Goal: Use online tool/utility: Use online tool/utility

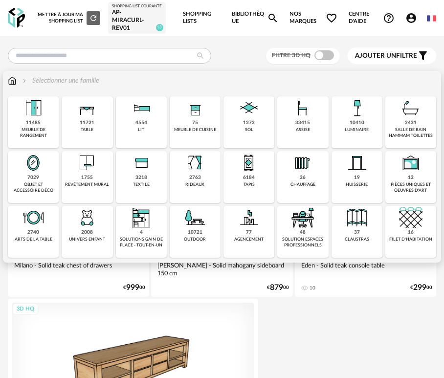
click at [296, 126] on div "33415" at bounding box center [302, 123] width 15 height 6
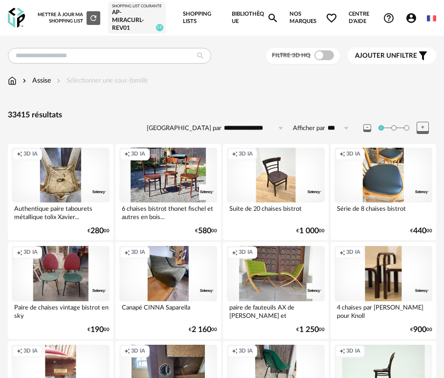
click at [130, 24] on div "AP-Miracurl- REV01" at bounding box center [137, 20] width 50 height 23
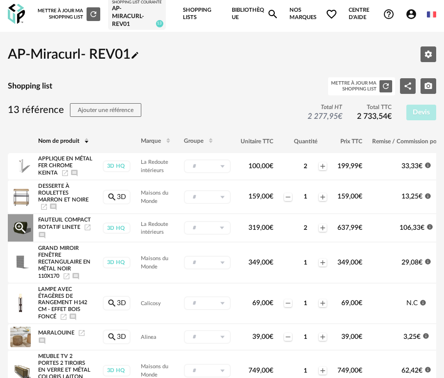
scroll to position [1, 0]
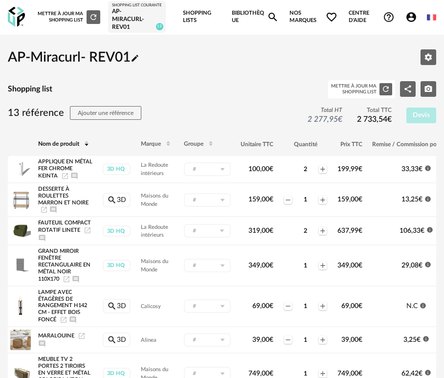
click at [290, 15] on span "Nos marques Heart Outline icon" at bounding box center [314, 17] width 48 height 36
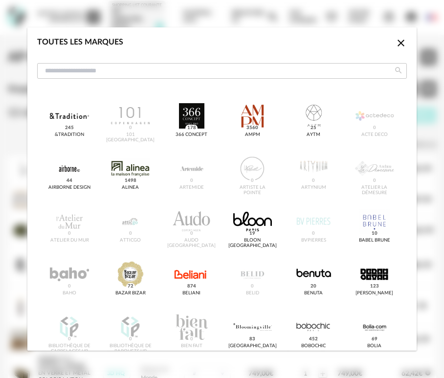
click at [245, 20] on div "Toutes les marques Close icon &tradition 245 101 Copenhagen 0 366 Concept 178 A…" at bounding box center [222, 189] width 444 height 378
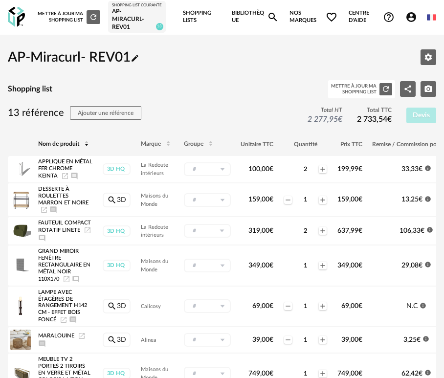
click at [261, 14] on link "Bibliothèque Magnify icon" at bounding box center [255, 17] width 47 height 36
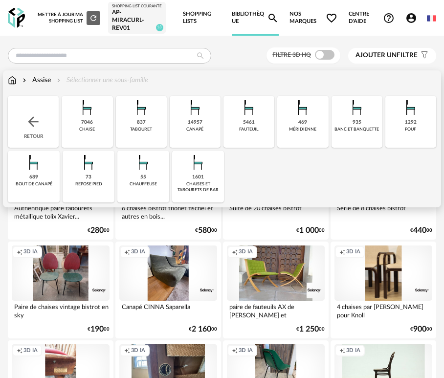
click at [50, 85] on div "Assise" at bounding box center [36, 80] width 30 height 10
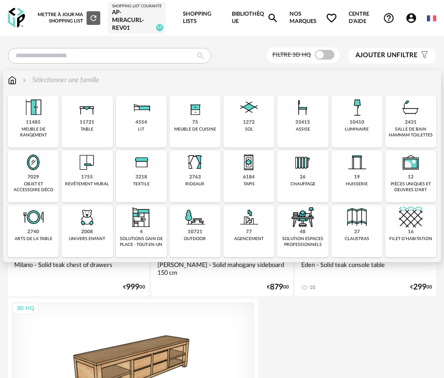
click at [315, 119] on div "33415 assise" at bounding box center [302, 122] width 51 height 52
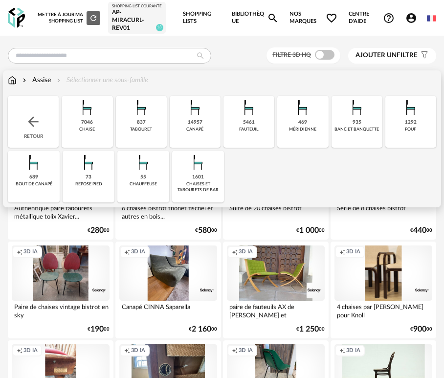
click at [402, 128] on div "1292 pouf" at bounding box center [410, 122] width 51 height 52
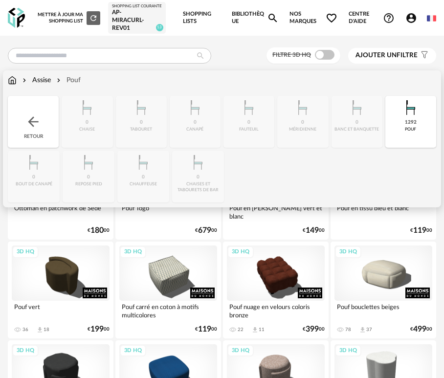
drag, startPoint x: 416, startPoint y: 123, endPoint x: 397, endPoint y: 126, distance: 19.3
click at [416, 119] on img at bounding box center [410, 107] width 23 height 23
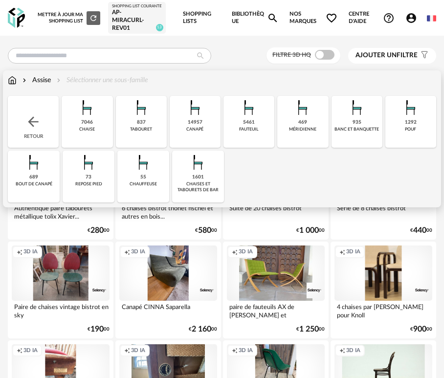
click at [254, 119] on img at bounding box center [248, 107] width 23 height 23
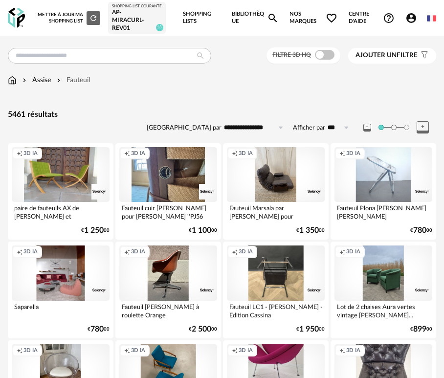
click at [391, 59] on span "Ajouter un" at bounding box center [376, 55] width 41 height 7
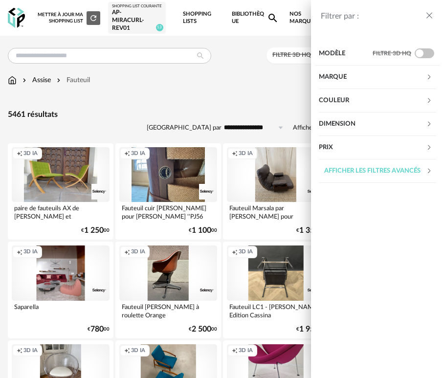
click at [352, 152] on div "Prix" at bounding box center [372, 147] width 107 height 23
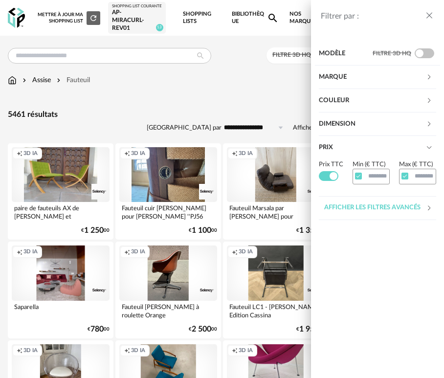
click at [352, 137] on div "Prix" at bounding box center [372, 147] width 107 height 23
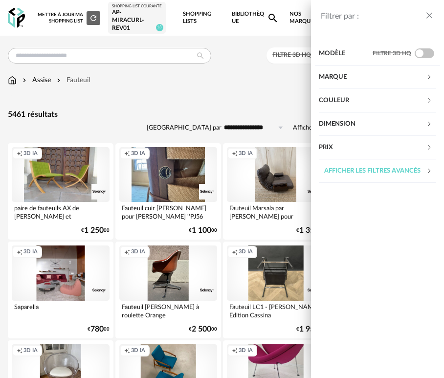
click at [352, 107] on div "Couleur" at bounding box center [372, 100] width 107 height 23
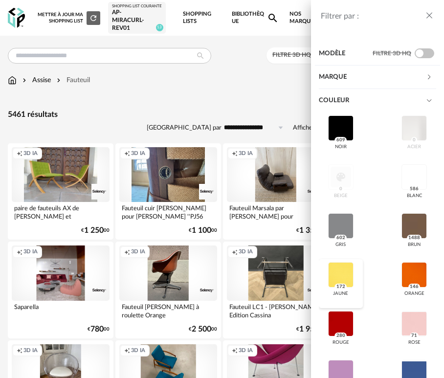
click at [351, 270] on div at bounding box center [340, 274] width 25 height 25
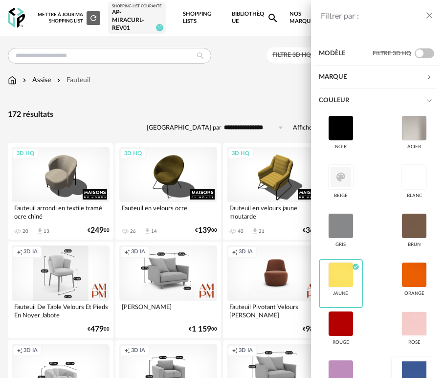
click at [415, 359] on div "bleu" at bounding box center [414, 381] width 44 height 49
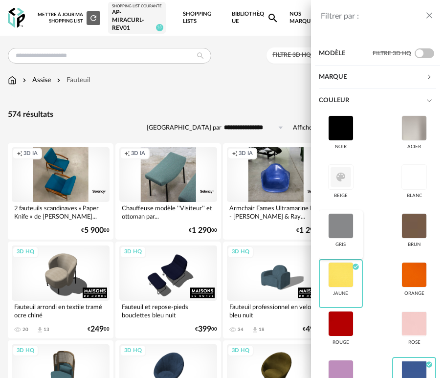
scroll to position [6, 0]
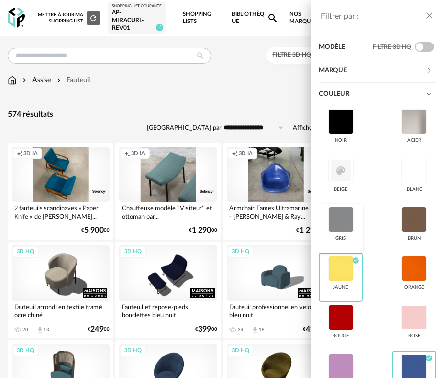
click at [348, 223] on div at bounding box center [340, 219] width 25 height 25
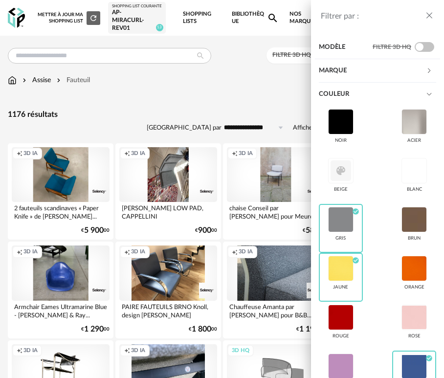
click at [243, 85] on div "Filtrer par : Modèle Filtre 3D HQ Marque &tradition 18 101 Copenhagen 0 366 Con…" at bounding box center [222, 189] width 444 height 378
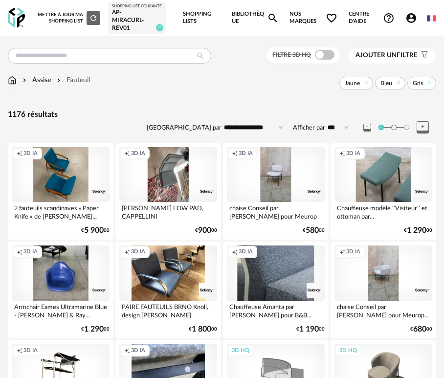
click at [261, 136] on input "**********" at bounding box center [256, 128] width 68 height 16
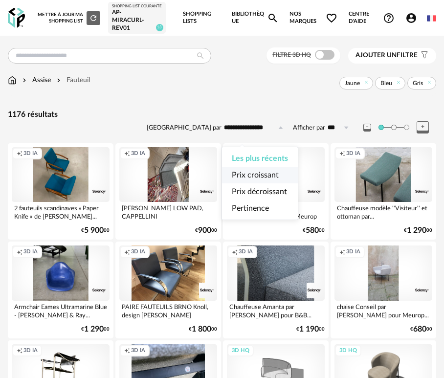
click at [256, 175] on span "Prix croissant" at bounding box center [255, 175] width 47 height 8
type input "**********"
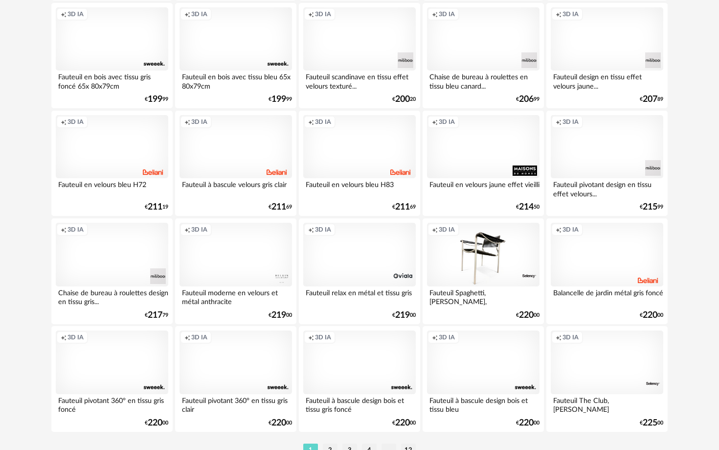
scroll to position [1916, 0]
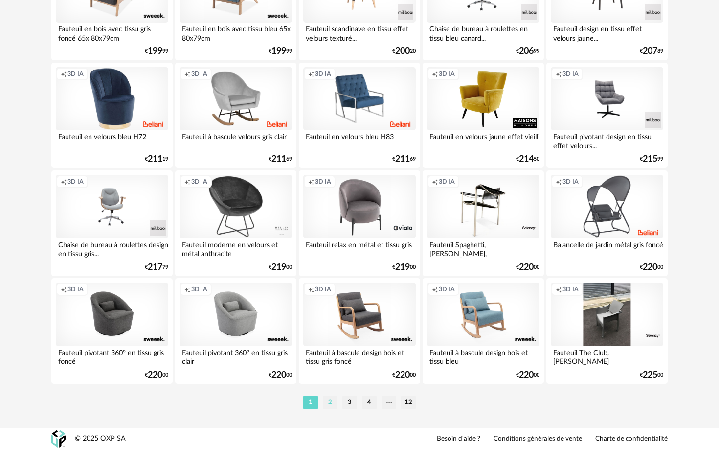
click at [328, 378] on li "2" at bounding box center [330, 402] width 15 height 14
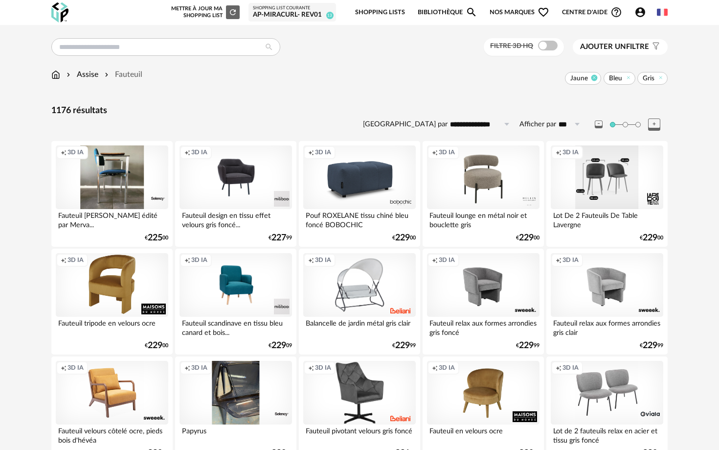
click at [444, 78] on icon at bounding box center [594, 77] width 6 height 6
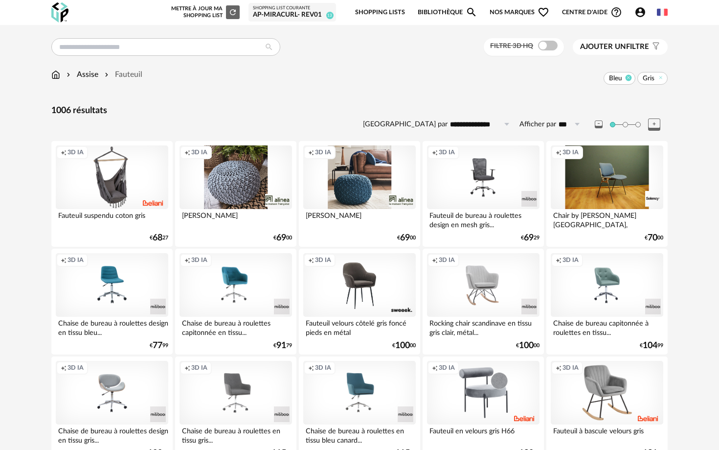
click at [444, 79] on icon at bounding box center [628, 77] width 6 height 6
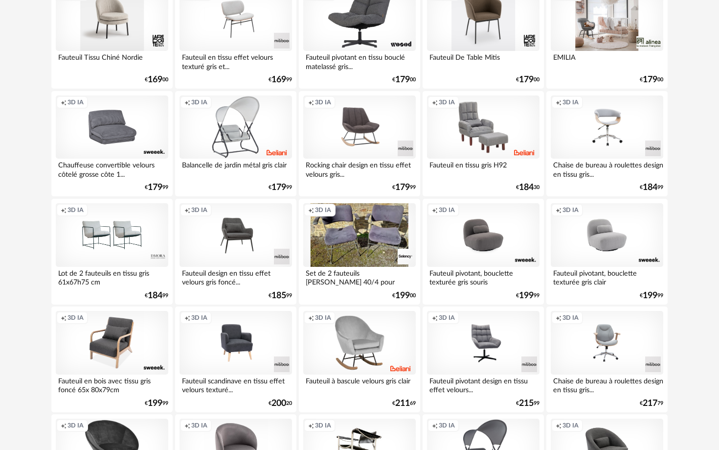
scroll to position [698, 0]
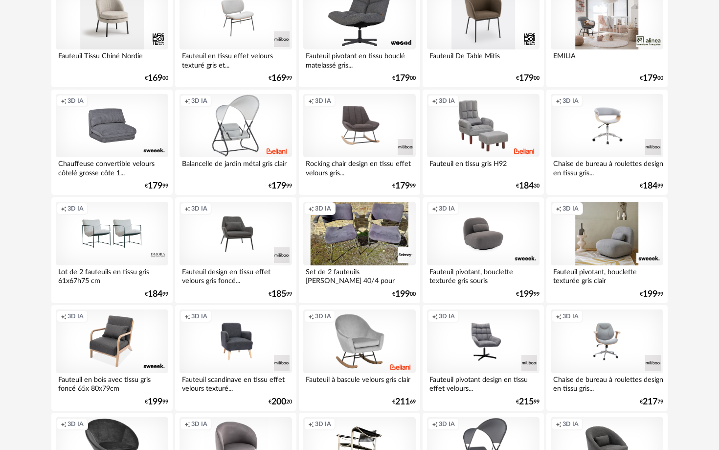
click at [444, 247] on div "Creation icon 3D IA" at bounding box center [607, 234] width 113 height 64
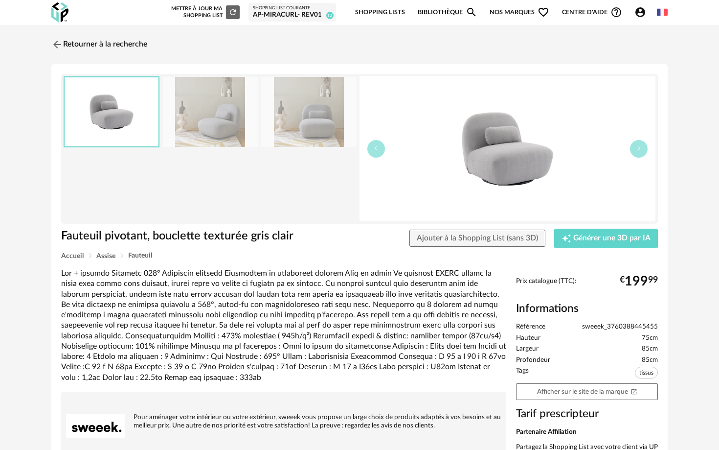
click at [335, 121] on img at bounding box center [308, 112] width 95 height 70
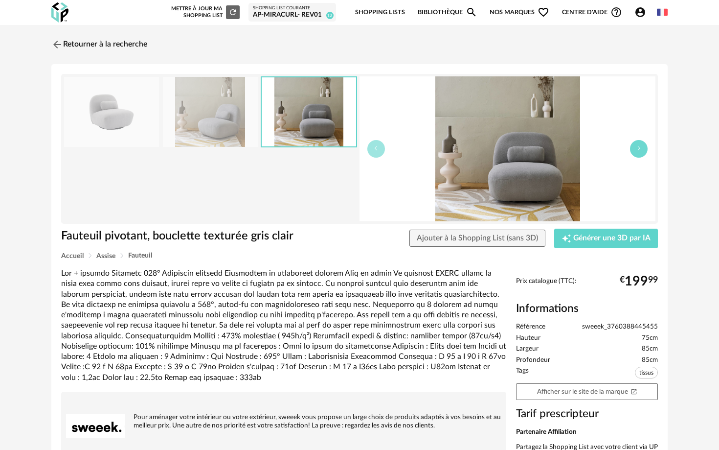
click at [444, 151] on icon "button" at bounding box center [639, 148] width 6 height 6
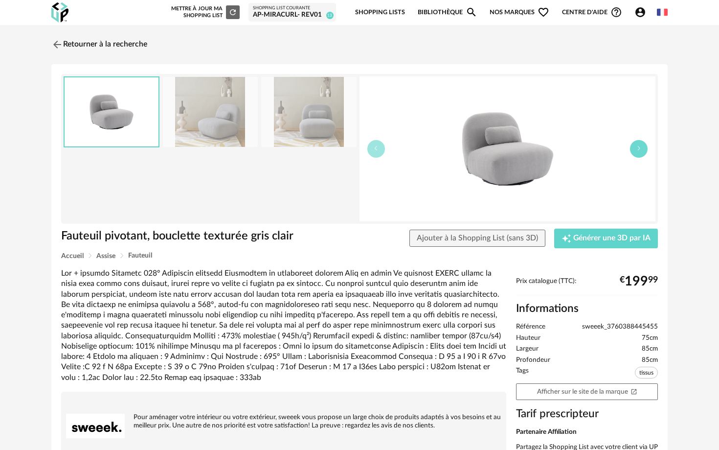
click at [444, 151] on icon "button" at bounding box center [639, 148] width 6 height 6
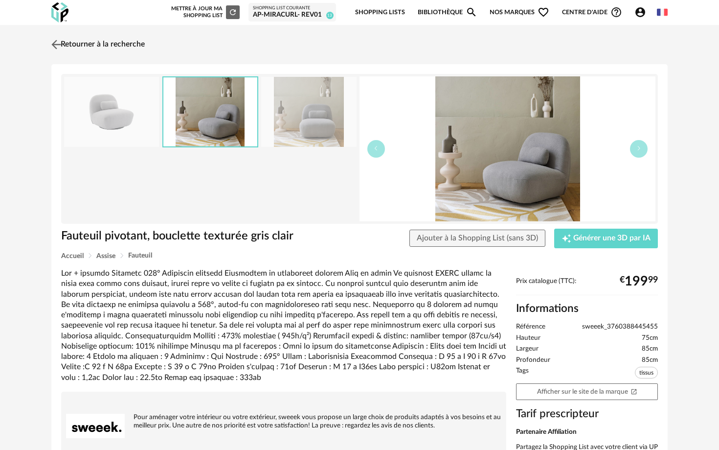
click at [60, 41] on img at bounding box center [56, 44] width 14 height 14
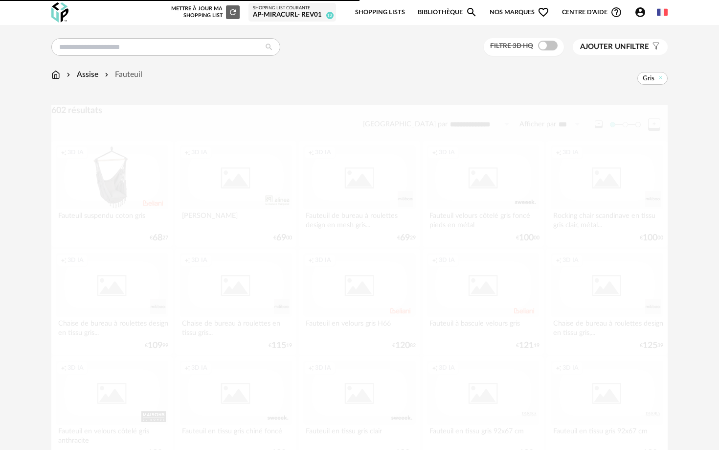
scroll to position [698, 0]
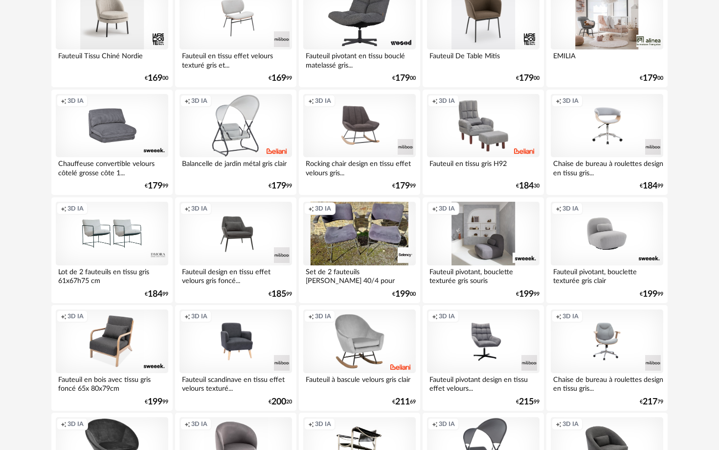
click at [444, 229] on div "Creation icon 3D IA" at bounding box center [483, 234] width 113 height 64
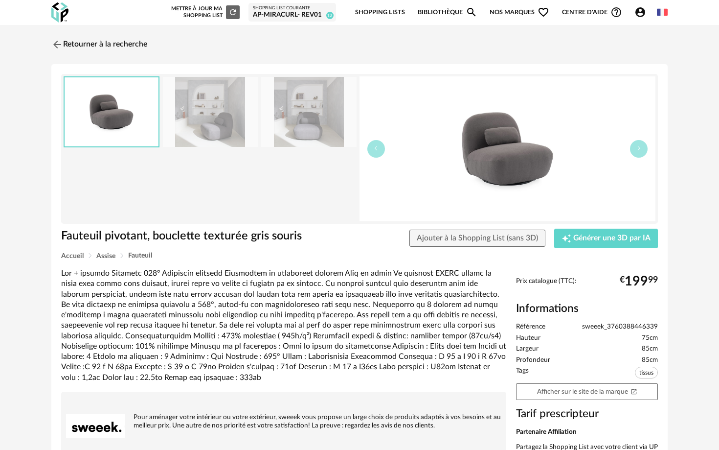
click at [231, 128] on img at bounding box center [210, 112] width 95 height 70
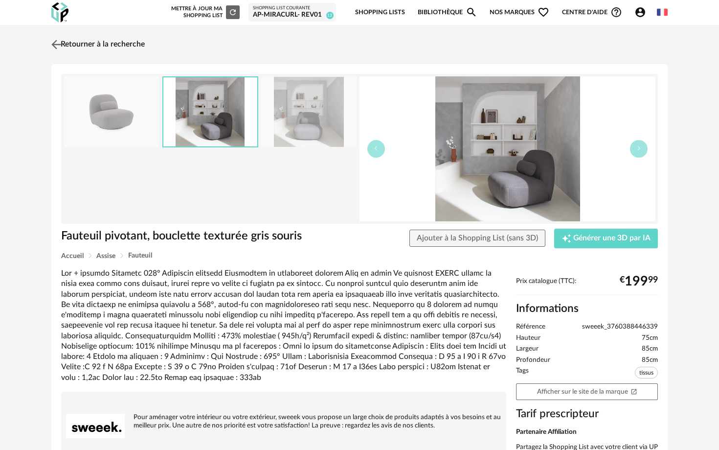
click at [58, 45] on img at bounding box center [56, 44] width 14 height 14
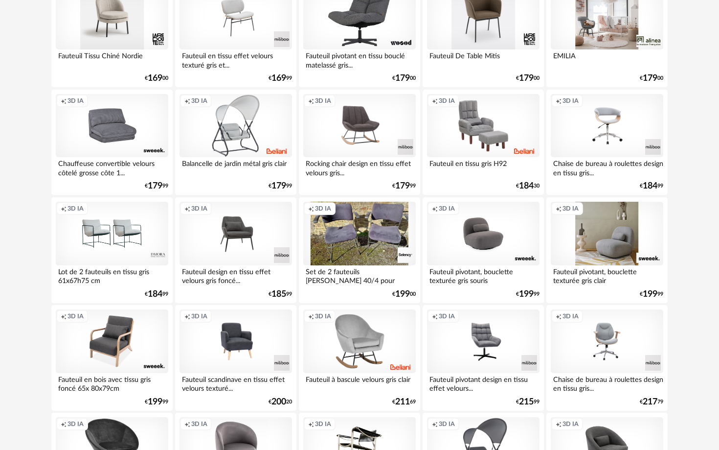
click at [444, 241] on div "Creation icon 3D IA" at bounding box center [607, 234] width 113 height 64
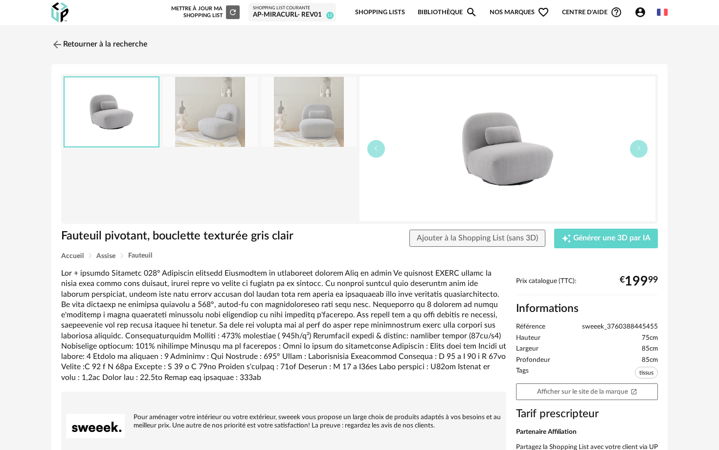
click at [320, 122] on img at bounding box center [308, 112] width 95 height 70
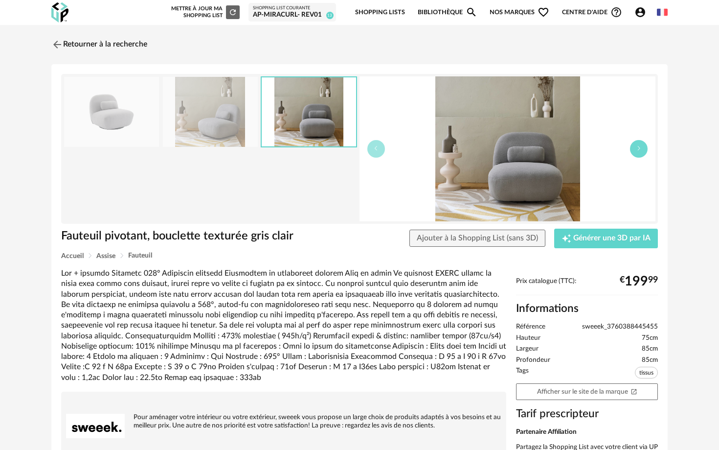
click at [444, 148] on icon "button" at bounding box center [639, 148] width 6 height 6
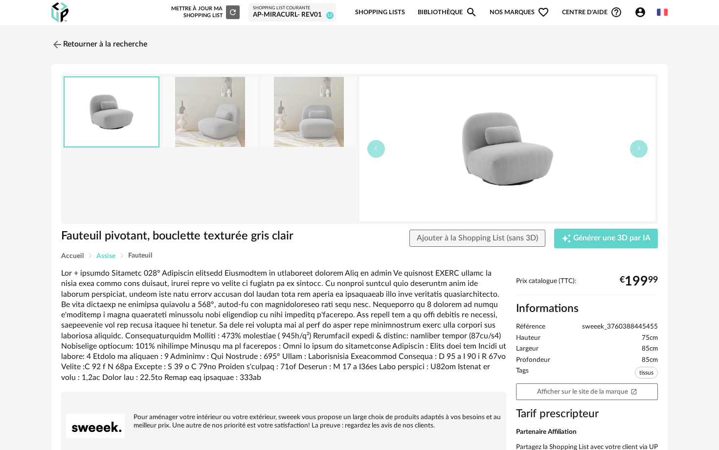
click at [112, 258] on span "Assise" at bounding box center [105, 255] width 19 height 7
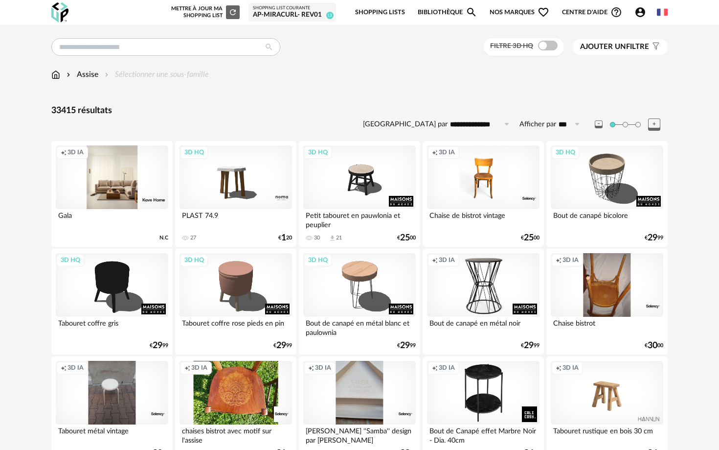
click at [444, 45] on span "Ajouter un" at bounding box center [603, 46] width 46 height 7
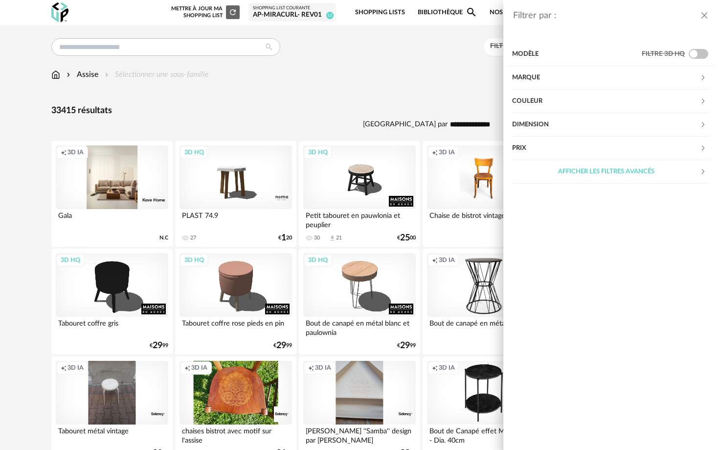
click at [444, 45] on div "Modèle" at bounding box center [577, 54] width 130 height 23
click at [444, 15] on icon "close drawer" at bounding box center [705, 16] width 10 height 10
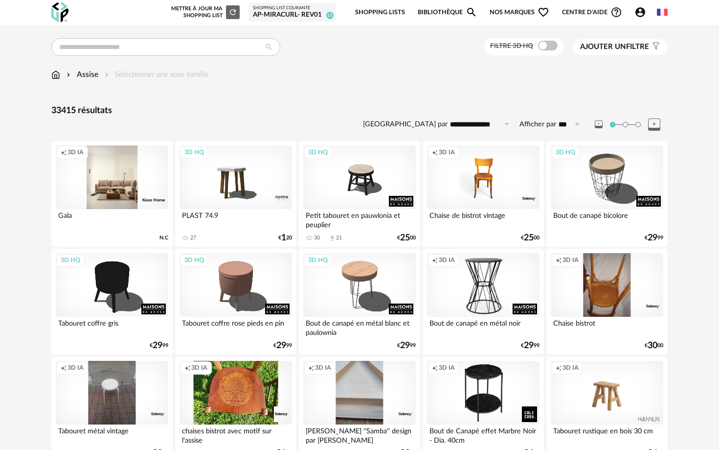
scroll to position [3, 0]
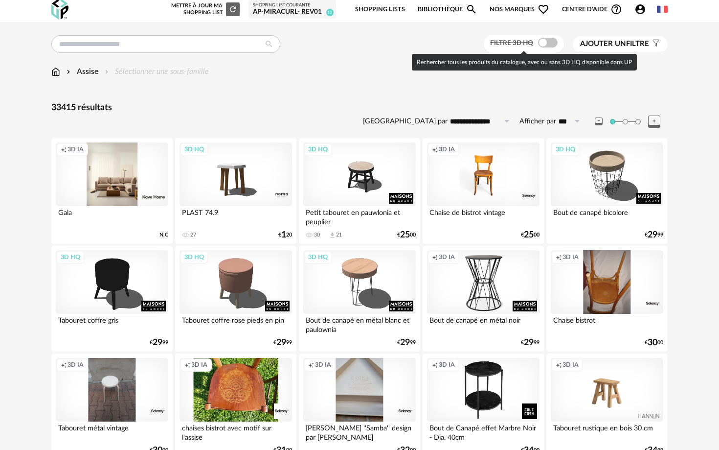
click at [444, 41] on span "Filtre 3D HQ" at bounding box center [511, 43] width 43 height 7
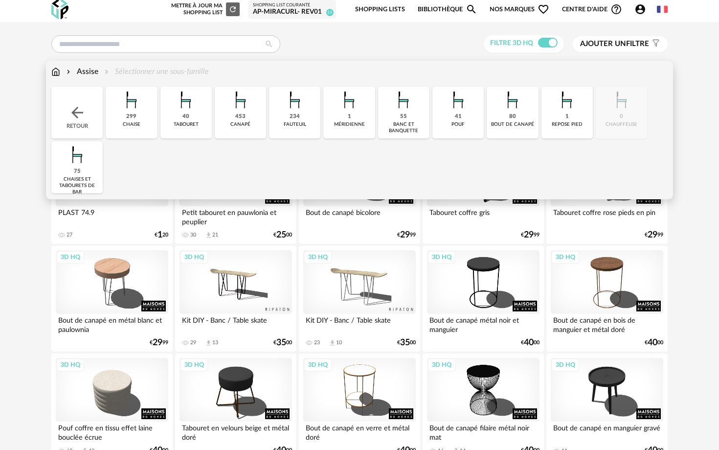
click at [90, 80] on div "Assise Sélectionner une sous-famille" at bounding box center [359, 76] width 616 height 21
click at [90, 72] on div "Assise" at bounding box center [82, 71] width 34 height 11
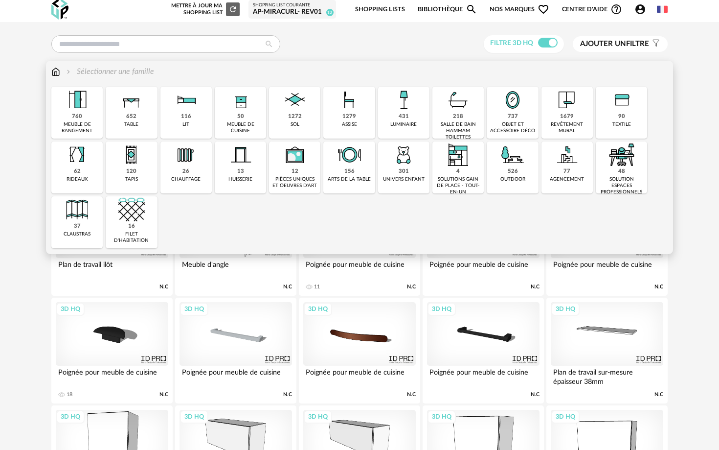
click at [354, 97] on img at bounding box center [349, 100] width 26 height 26
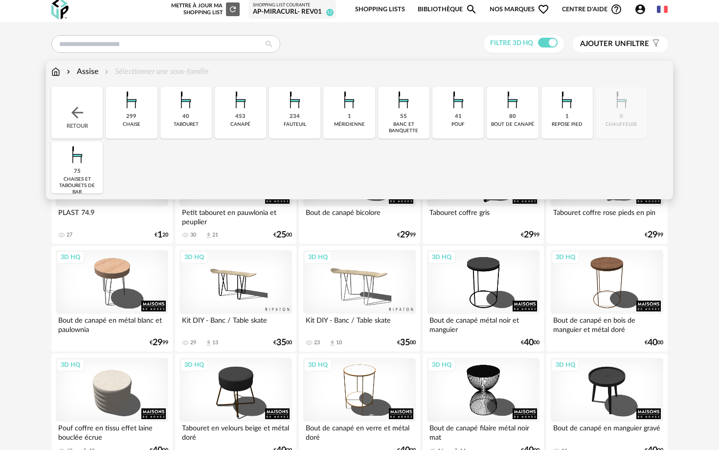
click at [444, 112] on img at bounding box center [458, 100] width 26 height 26
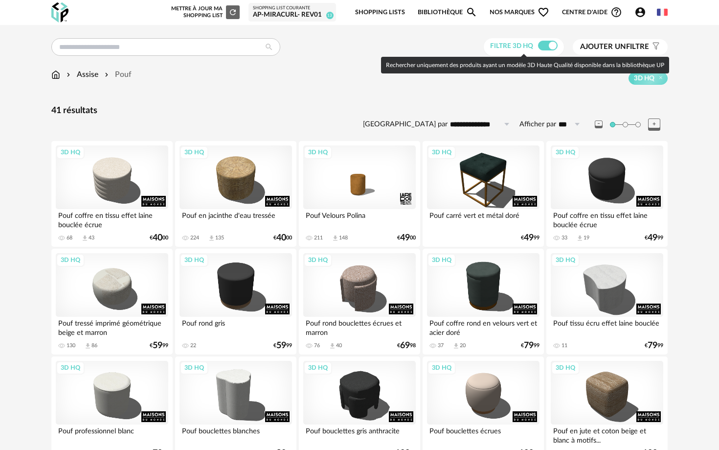
click at [444, 47] on span "Filtre 3D HQ" at bounding box center [511, 46] width 43 height 7
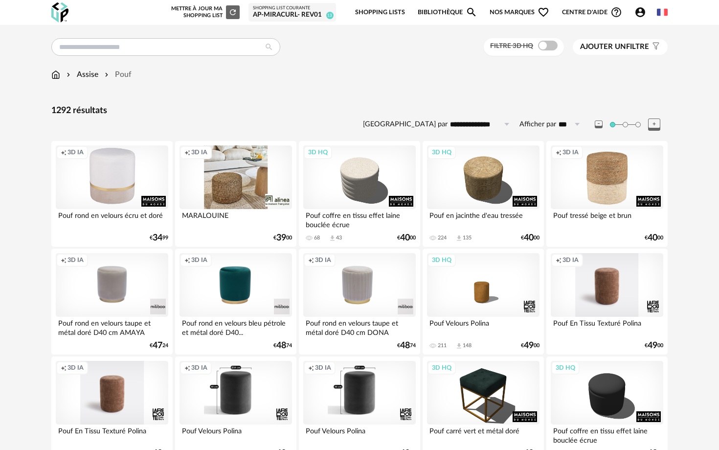
click at [444, 48] on span "Ajouter un" at bounding box center [603, 46] width 46 height 7
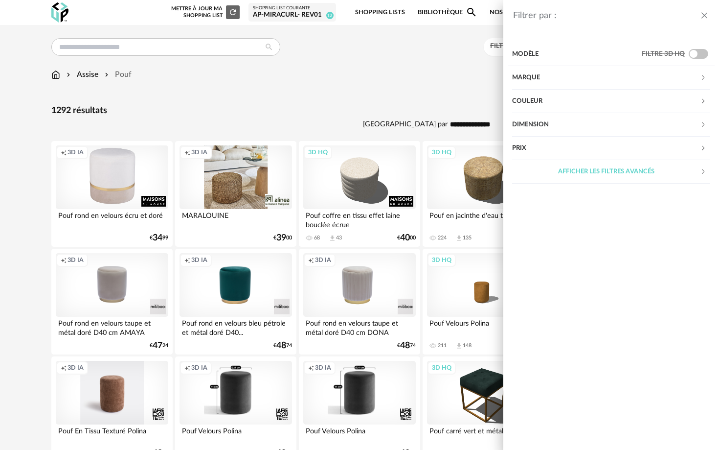
click at [444, 109] on div "Couleur" at bounding box center [606, 101] width 188 height 23
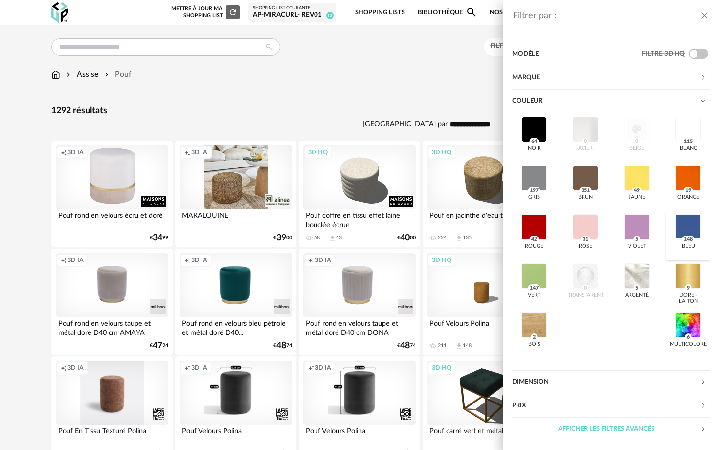
click at [444, 232] on div "bleu 148" at bounding box center [688, 235] width 44 height 49
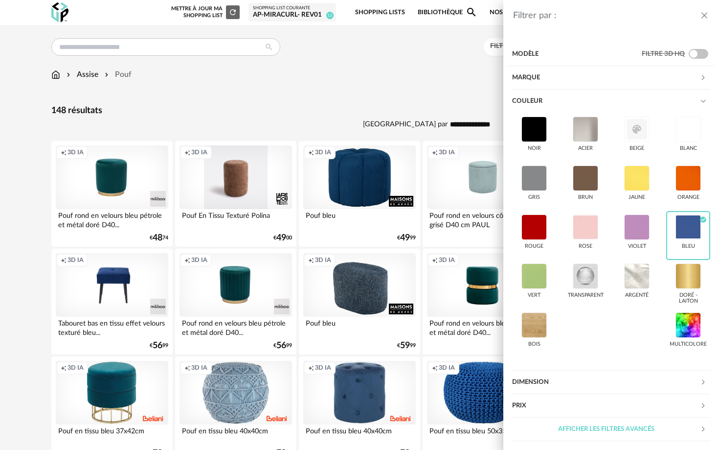
click at [300, 102] on div "Filtrer par : Modèle Filtre 3D HQ Marque &tradition 1 101 Copenhagen 0 366 Conc…" at bounding box center [359, 225] width 719 height 450
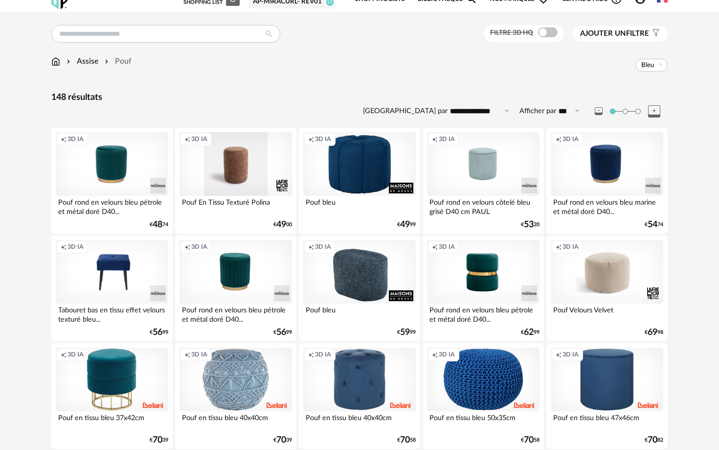
scroll to position [25, 0]
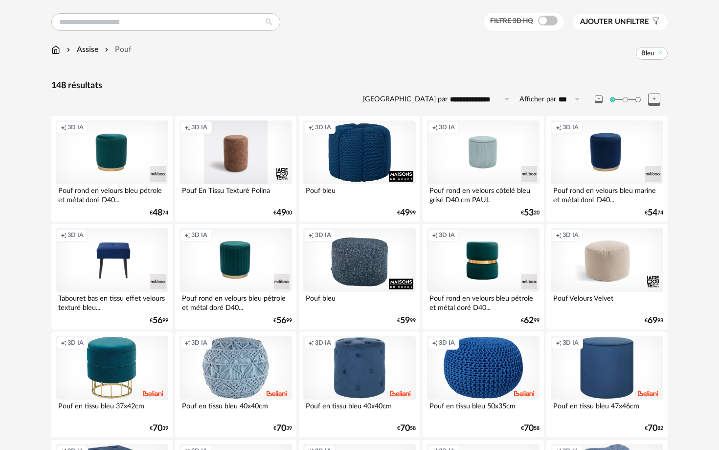
click at [365, 271] on div "Creation icon 3D IA" at bounding box center [359, 260] width 113 height 64
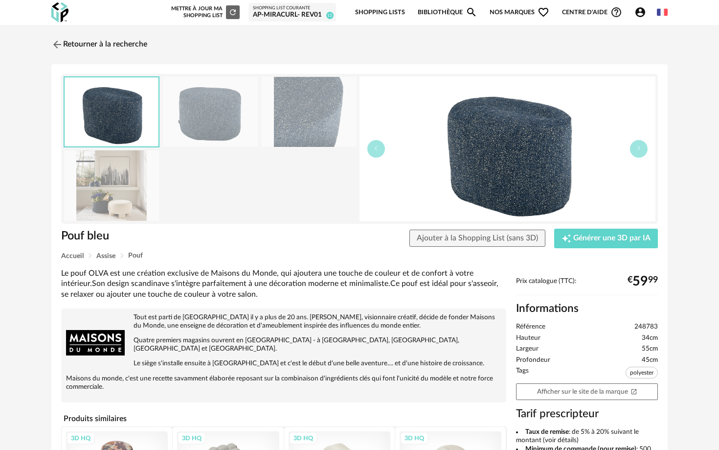
click at [119, 197] on img at bounding box center [111, 185] width 95 height 70
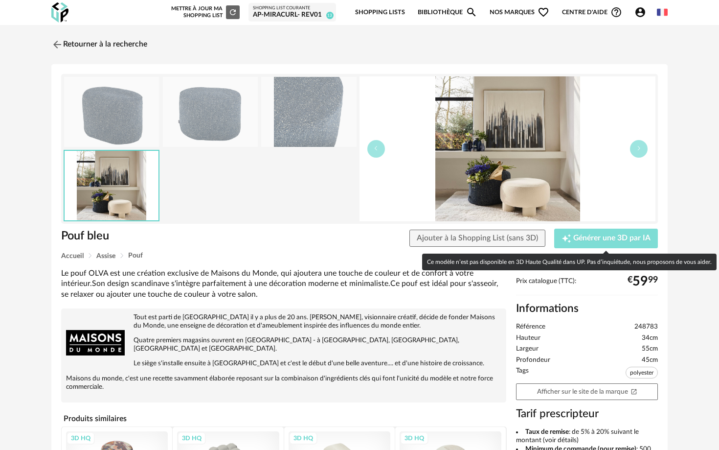
click at [444, 239] on span "Générer une 3D par IA" at bounding box center [611, 238] width 77 height 8
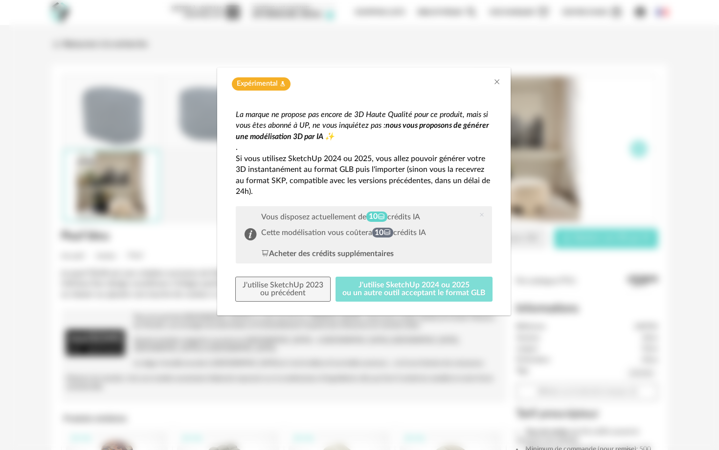
click at [426, 283] on button "J'utilise SketchUp 2024 ou 2025 ou un autre outil acceptant le format GLB" at bounding box center [415, 288] width 158 height 25
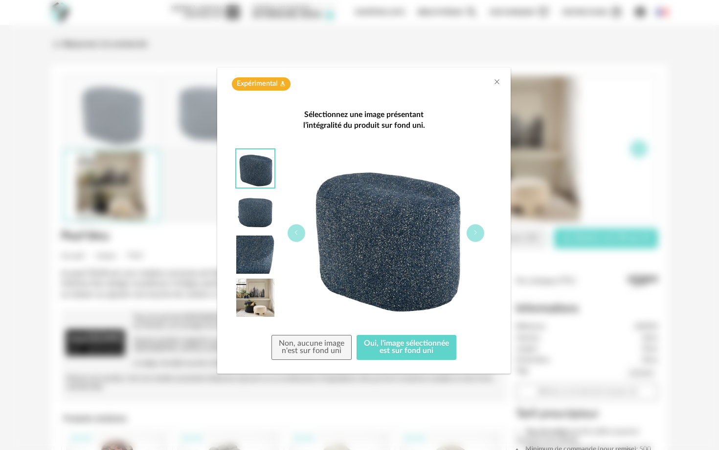
click at [257, 267] on img "dialog" at bounding box center [255, 254] width 38 height 38
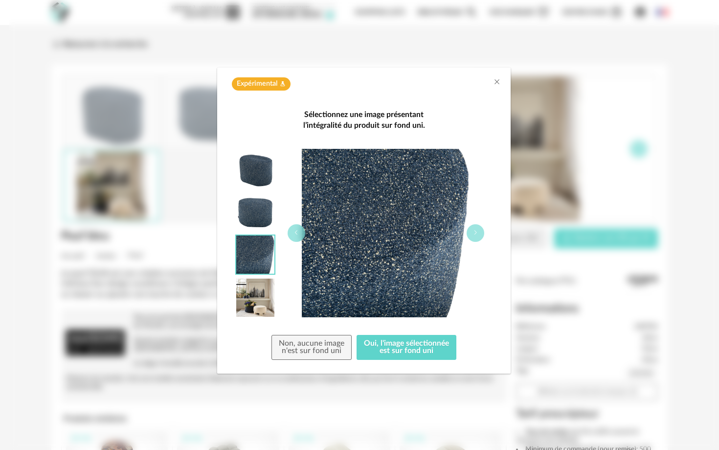
click at [259, 227] on img "dialog" at bounding box center [255, 211] width 38 height 38
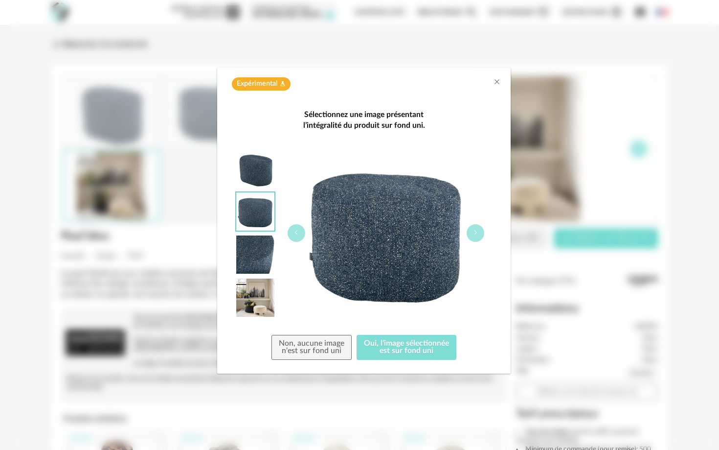
click at [422, 354] on button "Oui, l'image sélectionnée est sur fond uni" at bounding box center [407, 347] width 100 height 25
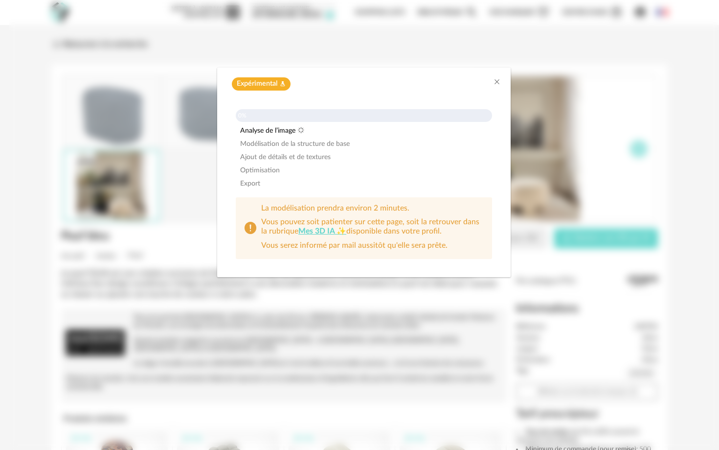
click at [53, 87] on div "Expérimental Flask icon 0% Analyse de l’image Modélisation de la structure de b…" at bounding box center [364, 225] width 710 height 450
click at [444, 49] on div "Expérimental Flask icon 20% Analyse de l’image Modélisation de la structure de …" at bounding box center [364, 225] width 710 height 450
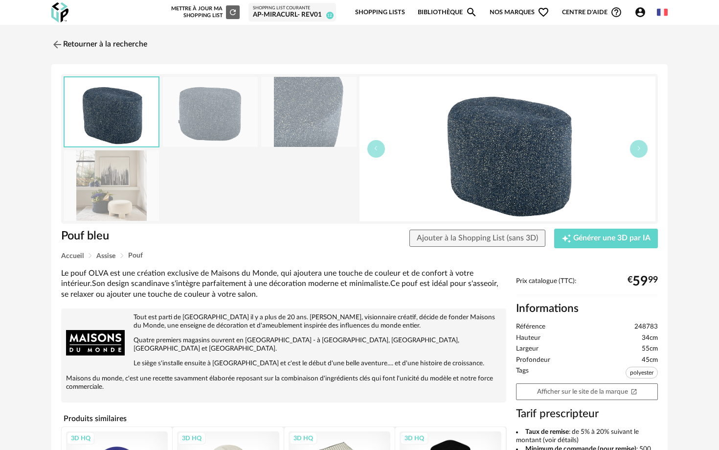
click at [645, 14] on icon "Account Circle icon" at bounding box center [640, 12] width 10 height 10
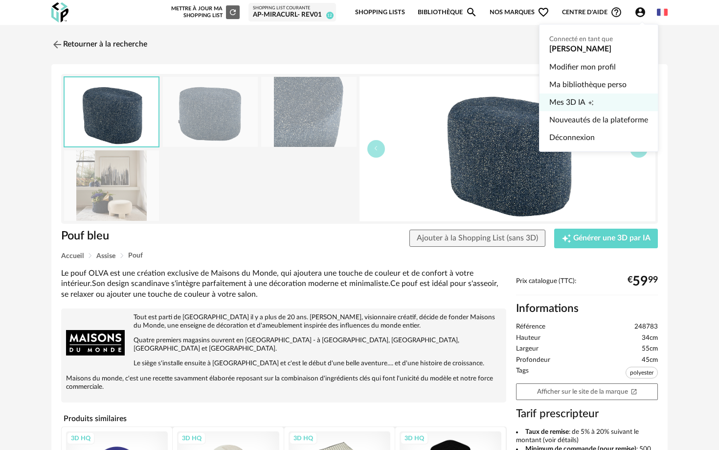
click at [588, 99] on span "Creation icon" at bounding box center [591, 102] width 6 height 18
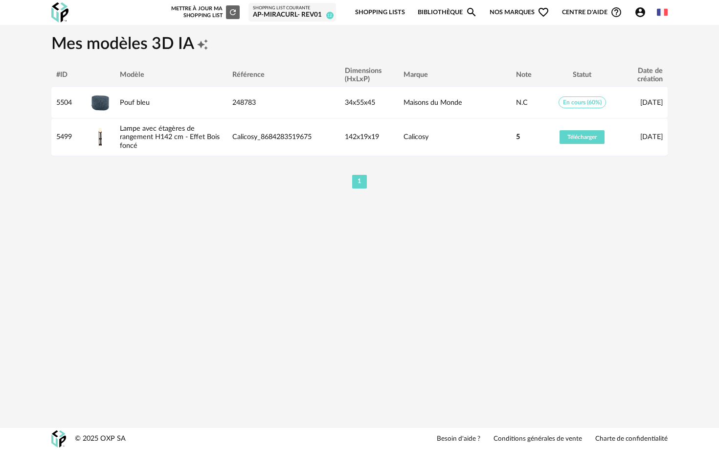
click at [387, 16] on link "Shopping Lists" at bounding box center [380, 12] width 50 height 23
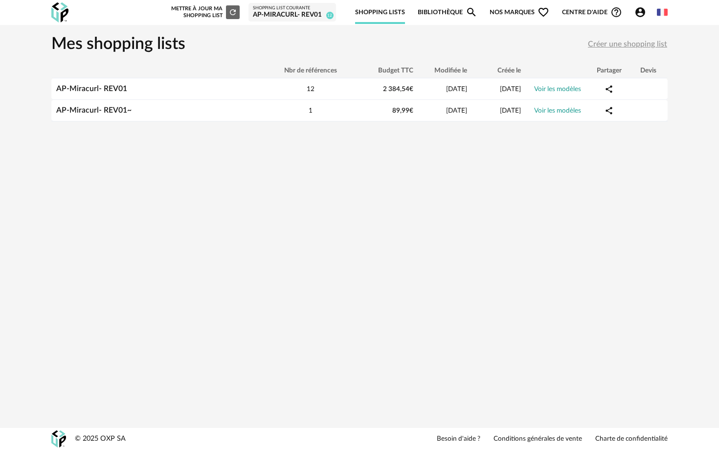
click at [438, 10] on link "Bibliothèque Magnify icon" at bounding box center [448, 12] width 60 height 23
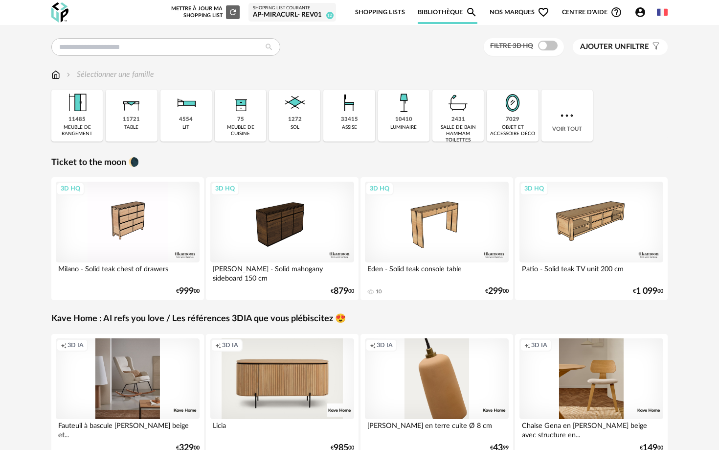
click at [151, 58] on div "Filtre 3D HQ Ajouter un filtre s Filter icon Filtrer par : Sélectionner une fam…" at bounding box center [360, 341] width 634 height 606
click at [151, 51] on input "text" at bounding box center [165, 47] width 229 height 18
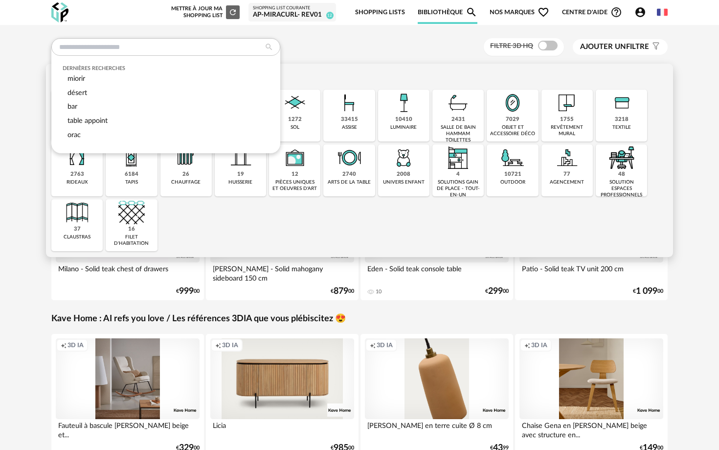
drag, startPoint x: 615, startPoint y: 107, endPoint x: 612, endPoint y: 115, distance: 9.0
click at [615, 107] on img at bounding box center [622, 103] width 26 height 26
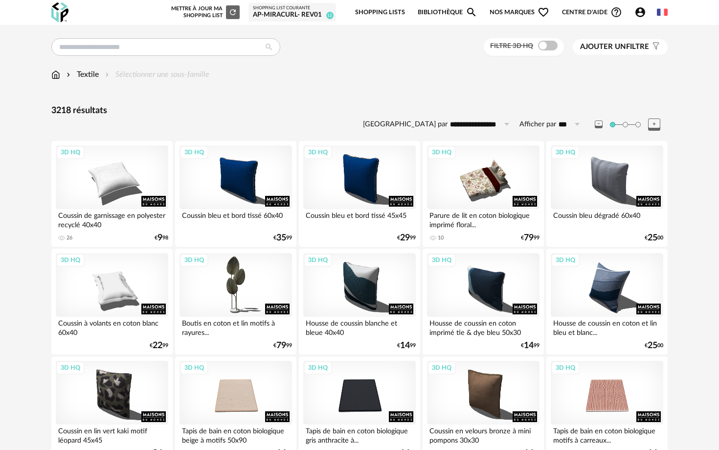
click at [453, 12] on link "Bibliothèque Magnify icon" at bounding box center [448, 12] width 60 height 23
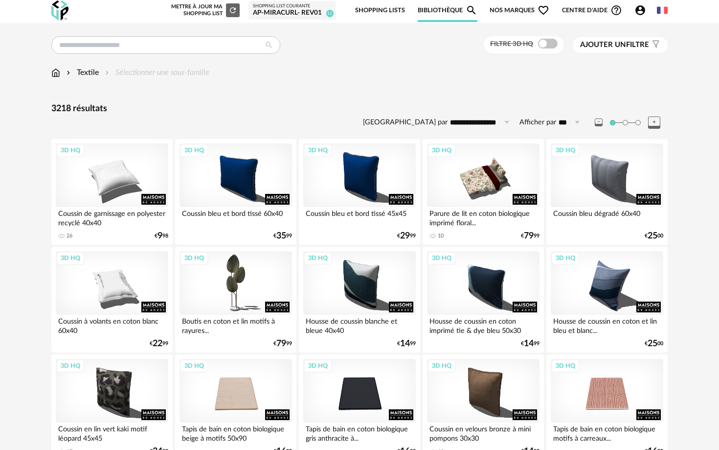
click at [76, 68] on div "Textile" at bounding box center [82, 72] width 34 height 11
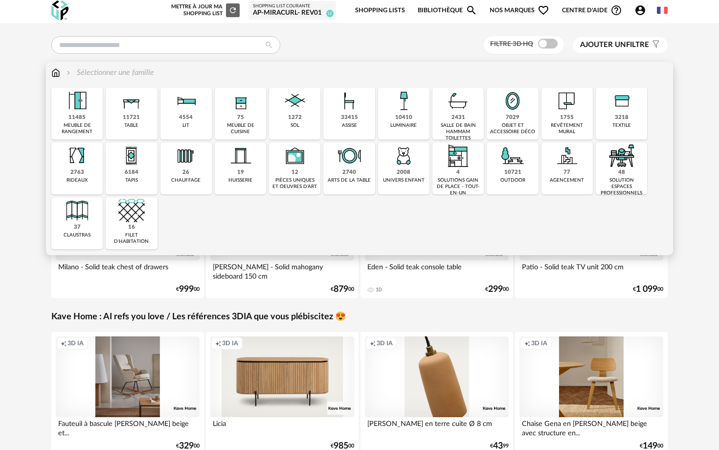
click at [494, 109] on div "7029 objet et accessoire déco" at bounding box center [512, 114] width 51 height 52
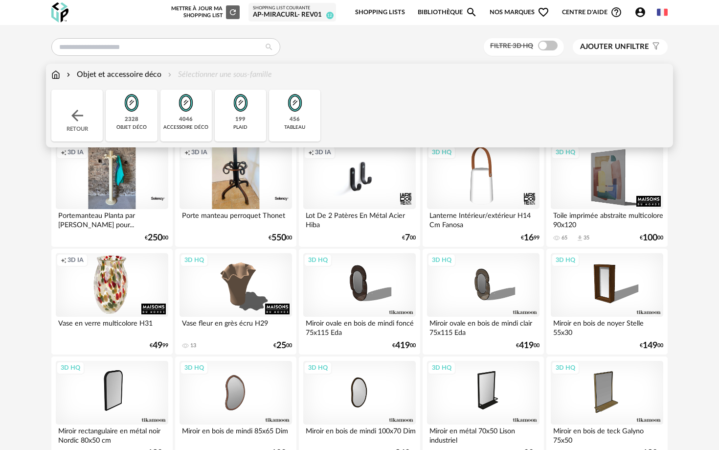
click at [222, 72] on div "Objet et accessoire déco Sélectionner une sous-famille" at bounding box center [161, 74] width 221 height 11
click at [177, 110] on img at bounding box center [186, 103] width 26 height 26
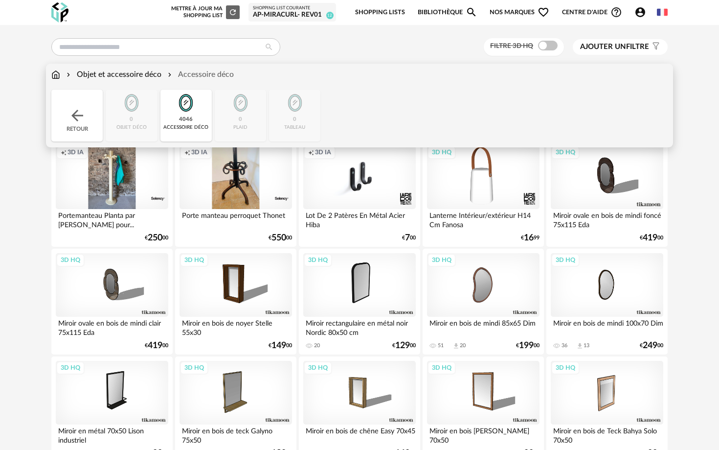
click at [137, 115] on div "Close icon Retour 0 objet déco 4046 accessoire déco 0 plaid 0 tableau" at bounding box center [359, 116] width 616 height 52
click at [187, 109] on img at bounding box center [186, 103] width 26 height 26
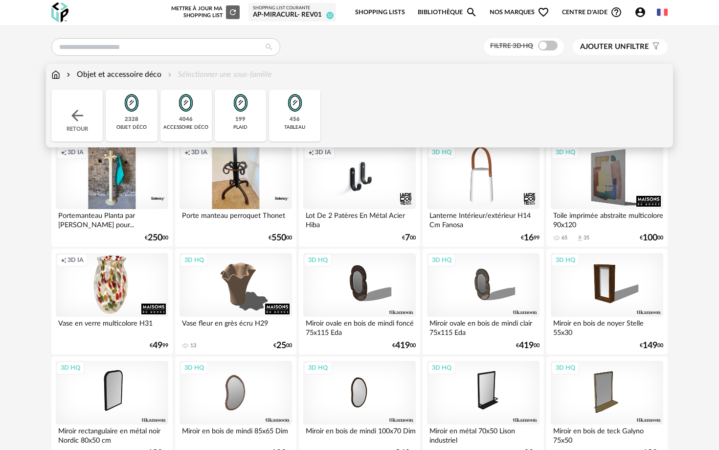
click at [298, 108] on img at bounding box center [295, 103] width 26 height 26
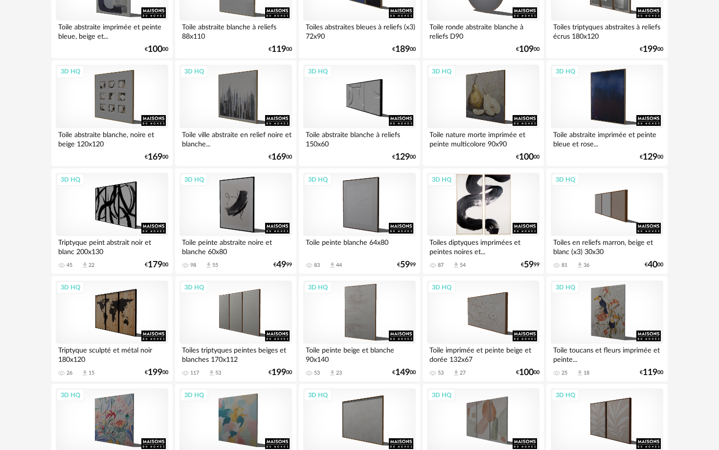
scroll to position [297, 0]
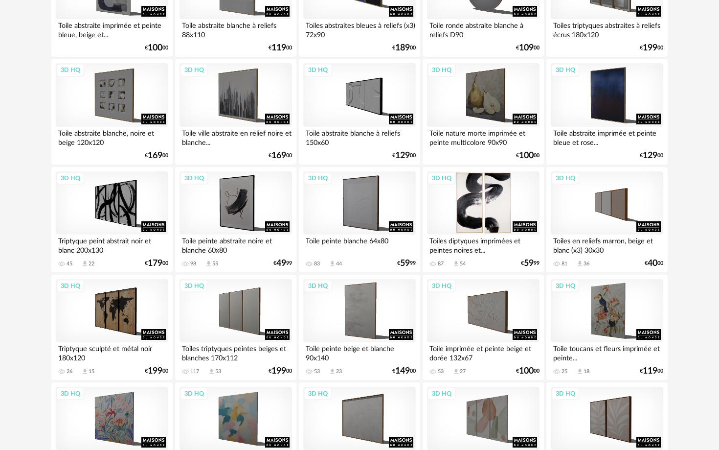
click at [482, 205] on div "3D HQ" at bounding box center [483, 203] width 113 height 64
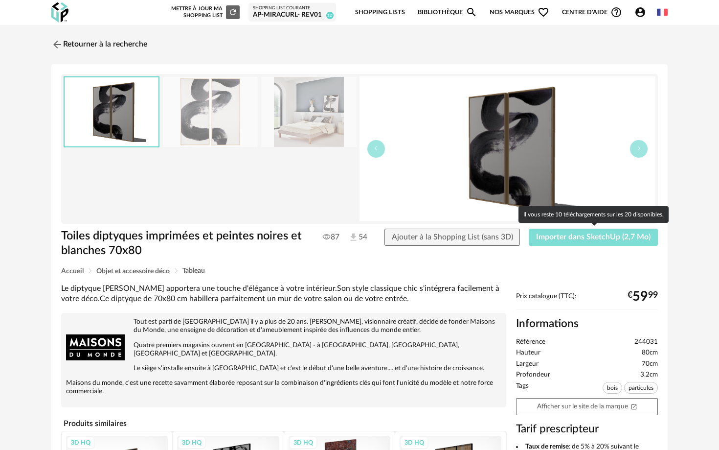
click at [594, 238] on span "Importer dans SketchUp (2,7 Mo)" at bounding box center [593, 237] width 114 height 8
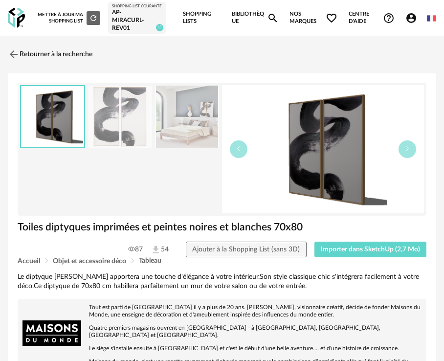
click at [415, 19] on icon "Account Circle icon" at bounding box center [412, 18] width 10 height 10
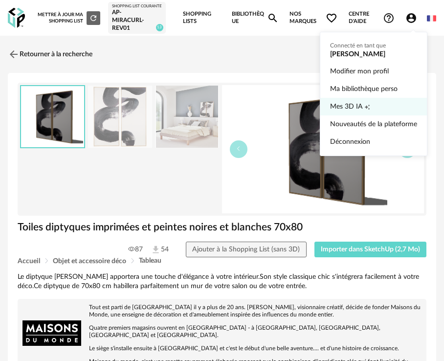
click at [362, 107] on span "Mes 3D IA" at bounding box center [346, 107] width 32 height 18
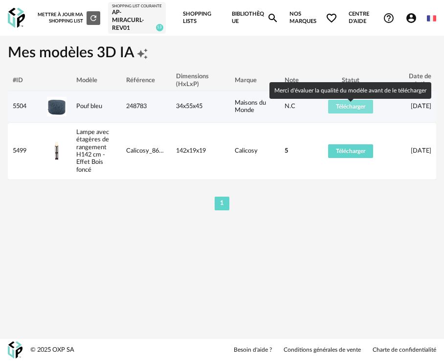
click at [359, 110] on span "Télécharger" at bounding box center [350, 107] width 29 height 6
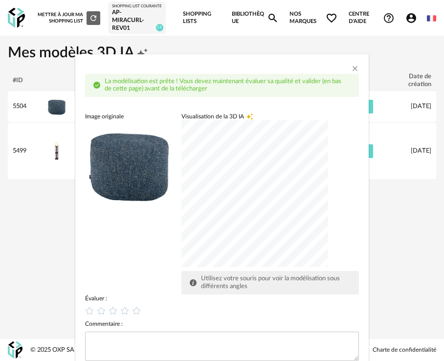
click at [113, 158] on img "dialog" at bounding box center [129, 164] width 89 height 89
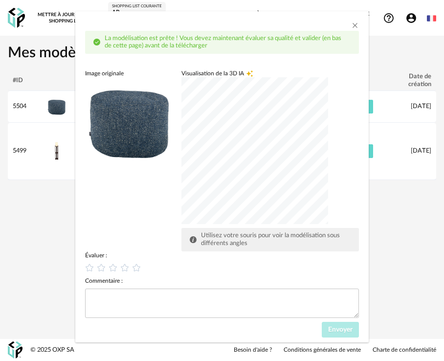
scroll to position [49, 0]
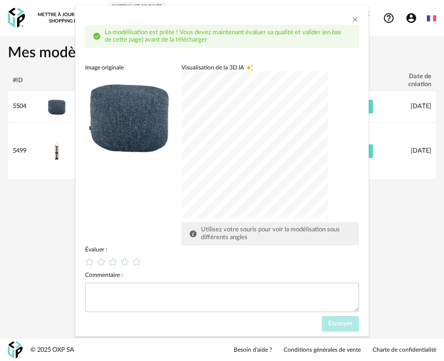
click at [221, 121] on div "dialog" at bounding box center [254, 144] width 147 height 147
click at [261, 143] on div "dialog" at bounding box center [254, 144] width 147 height 147
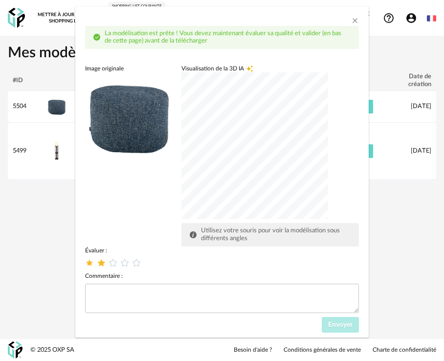
click at [102, 264] on icon "dialog" at bounding box center [101, 262] width 10 height 10
click at [335, 323] on span "Envoyer" at bounding box center [340, 324] width 24 height 7
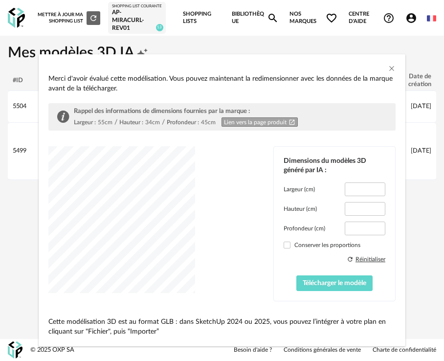
click at [151, 239] on div "dialog" at bounding box center [121, 219] width 147 height 147
click at [179, 229] on div "dialog" at bounding box center [121, 219] width 147 height 147
click at [135, 230] on div "dialog" at bounding box center [121, 219] width 147 height 147
click at [137, 208] on div "dialog" at bounding box center [121, 219] width 147 height 147
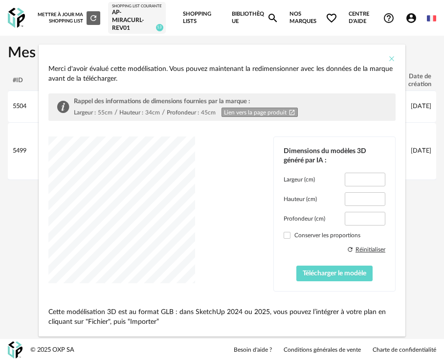
click at [395, 59] on icon "Close" at bounding box center [392, 59] width 8 height 8
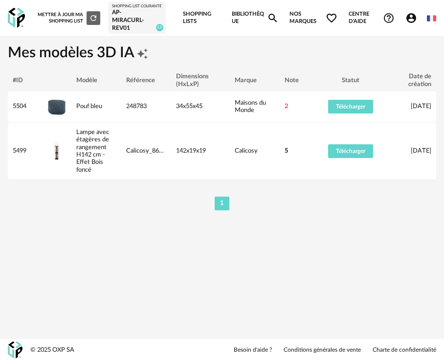
click at [269, 13] on link "Bibliothèque Magnify icon" at bounding box center [255, 18] width 47 height 36
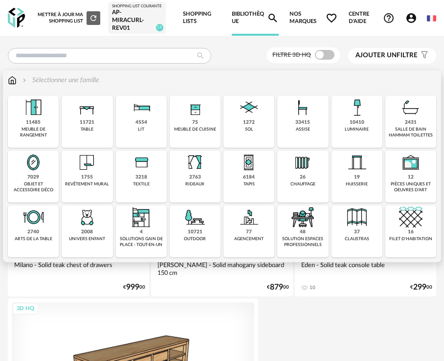
click at [311, 119] on img at bounding box center [302, 107] width 23 height 23
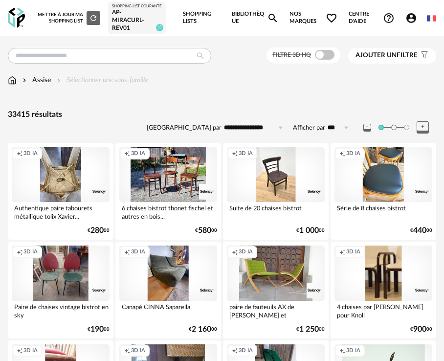
click at [368, 59] on span "Ajouter un" at bounding box center [376, 55] width 41 height 7
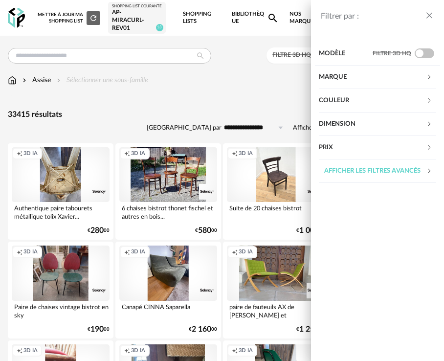
click at [366, 60] on div "Modèle" at bounding box center [346, 53] width 54 height 23
click at [429, 19] on icon "close drawer" at bounding box center [430, 16] width 10 height 10
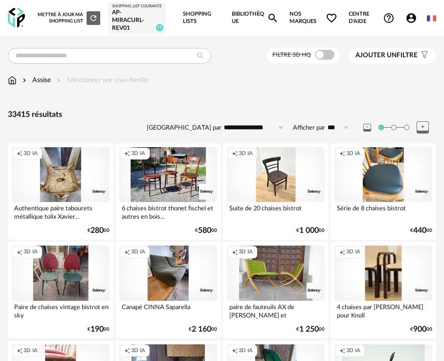
click at [395, 59] on span "Ajouter un" at bounding box center [376, 55] width 41 height 7
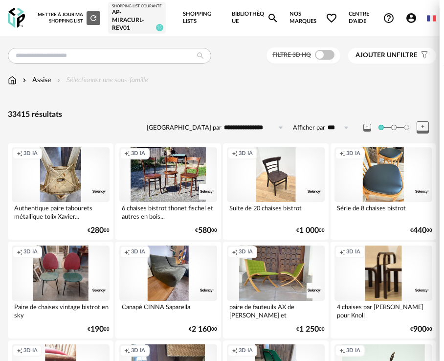
click at [358, 102] on div "Couleur" at bounding box center [372, 100] width 107 height 23
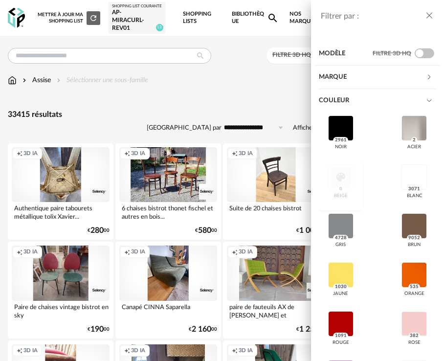
drag, startPoint x: 347, startPoint y: 134, endPoint x: 356, endPoint y: 164, distance: 31.6
click at [347, 134] on div at bounding box center [340, 127] width 25 height 25
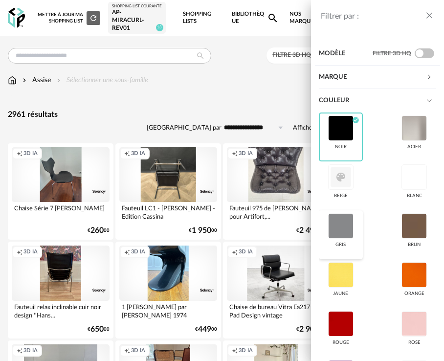
drag, startPoint x: 348, startPoint y: 226, endPoint x: 351, endPoint y: 221, distance: 6.6
click at [348, 226] on div at bounding box center [340, 225] width 25 height 25
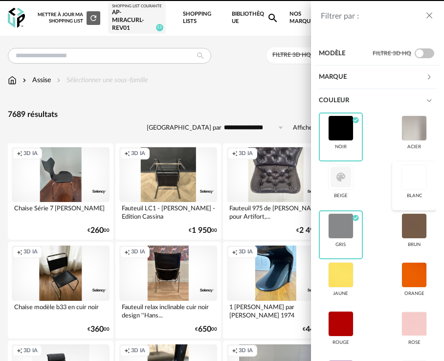
click at [414, 179] on div at bounding box center [414, 176] width 25 height 25
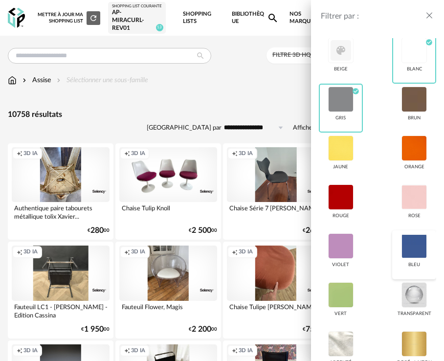
scroll to position [131, 0]
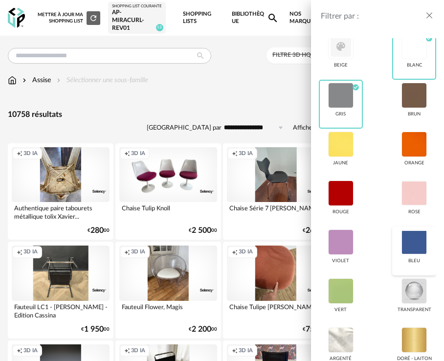
click at [410, 249] on div at bounding box center [414, 241] width 25 height 25
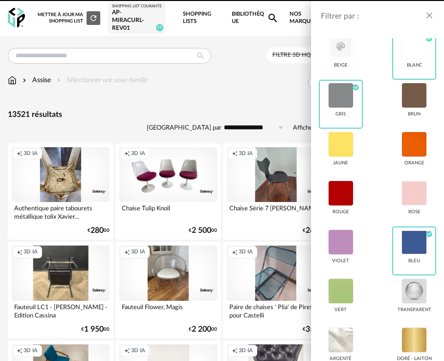
click at [248, 99] on div "Filtrer par : Modèle Filtre 3D HQ Marque &tradition 89 101 Copenhagen 0 366 Con…" at bounding box center [222, 180] width 444 height 361
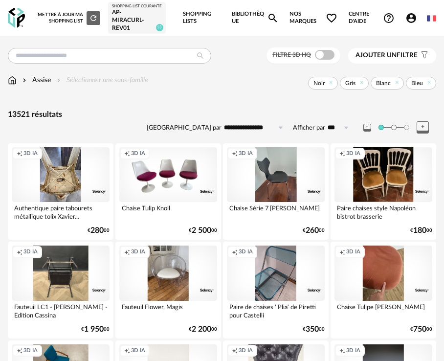
click at [264, 131] on input "**********" at bounding box center [256, 128] width 68 height 16
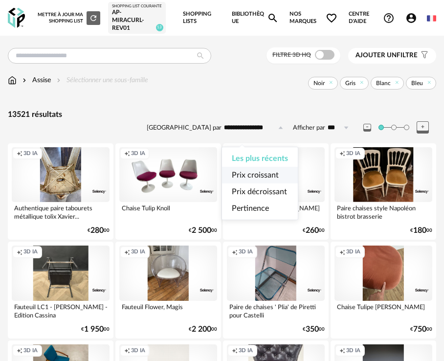
click at [259, 174] on span "Prix croissant" at bounding box center [255, 175] width 47 height 8
type input "**********"
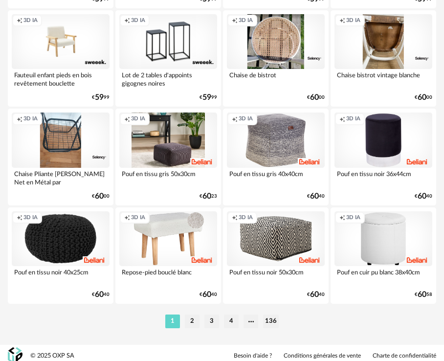
scroll to position [2313, 0]
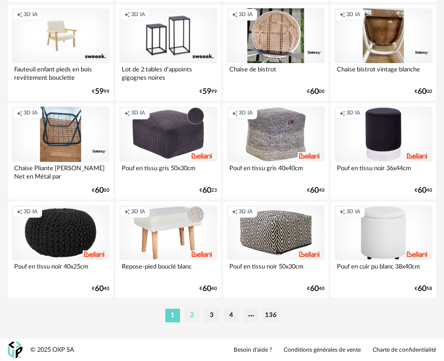
click at [196, 315] on li "2" at bounding box center [192, 316] width 15 height 14
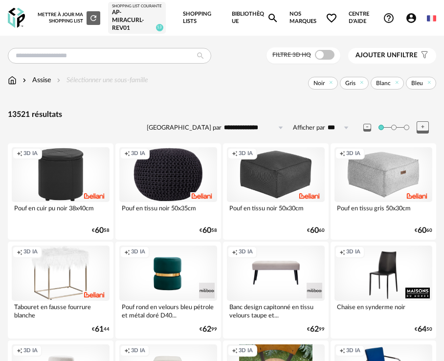
click at [121, 21] on div "AP-Miracurl- REV01" at bounding box center [137, 20] width 50 height 23
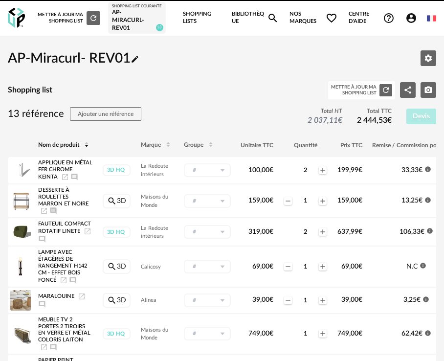
click at [266, 18] on link "Bibliothèque Magnify icon" at bounding box center [255, 18] width 47 height 36
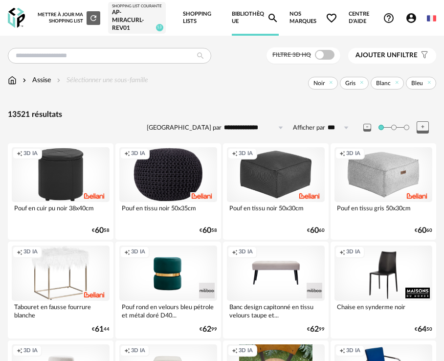
click at [193, 22] on link "Shopping Lists" at bounding box center [202, 18] width 38 height 36
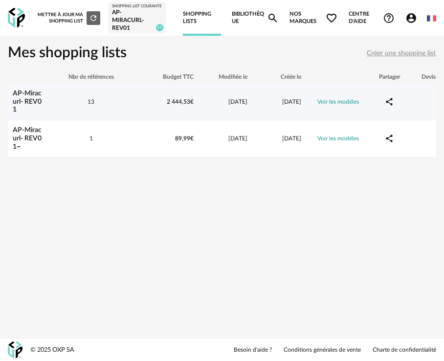
click at [53, 106] on div "13" at bounding box center [91, 102] width 88 height 8
click at [81, 116] on td "13" at bounding box center [91, 102] width 88 height 37
click at [81, 115] on td "13" at bounding box center [91, 102] width 88 height 37
click at [42, 103] on link "AP-Miracurl- REV01" at bounding box center [27, 101] width 29 height 23
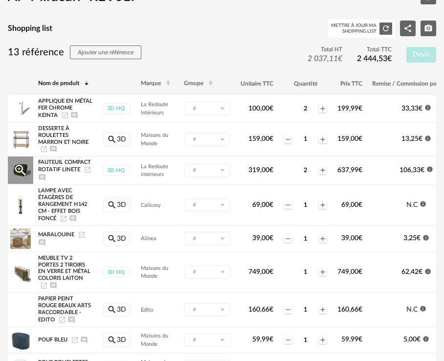
scroll to position [63, 0]
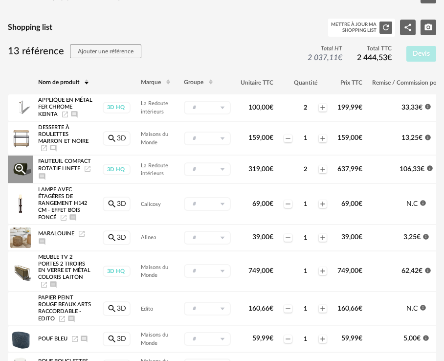
click at [62, 171] on span "Fauteuil Compact Rotatif Linete" at bounding box center [64, 165] width 53 height 13
click at [154, 175] on span "La Redoute intérieurs" at bounding box center [154, 170] width 27 height 14
click at [23, 173] on icon "Magnify Plus Outline icon" at bounding box center [20, 169] width 15 height 15
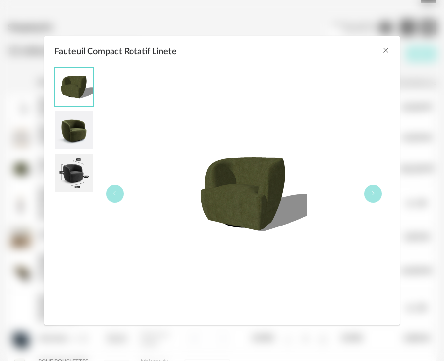
drag, startPoint x: 79, startPoint y: 126, endPoint x: 79, endPoint y: 132, distance: 5.9
click at [79, 126] on img "Fauteuil Compact Rotatif Linete" at bounding box center [74, 130] width 38 height 38
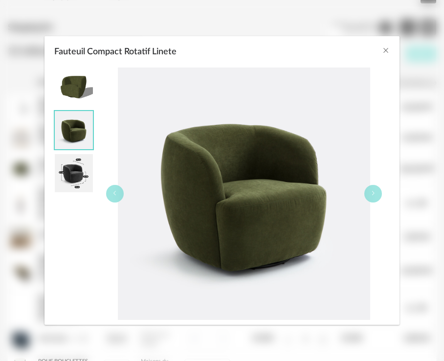
click at [78, 173] on img "Fauteuil Compact Rotatif Linete" at bounding box center [74, 173] width 38 height 38
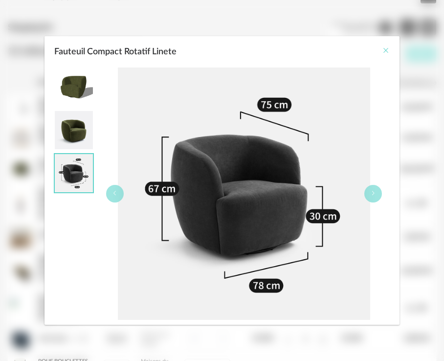
click at [388, 49] on icon "Close" at bounding box center [386, 50] width 8 height 8
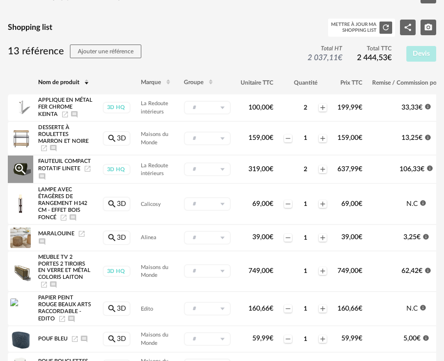
click at [66, 172] on span "Fauteuil Compact Rotatif Linete" at bounding box center [64, 165] width 53 height 13
click at [86, 173] on icon "Launch icon" at bounding box center [88, 169] width 8 height 8
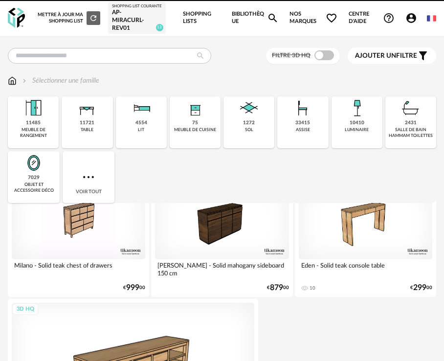
click at [202, 17] on link "Shopping Lists" at bounding box center [202, 18] width 38 height 36
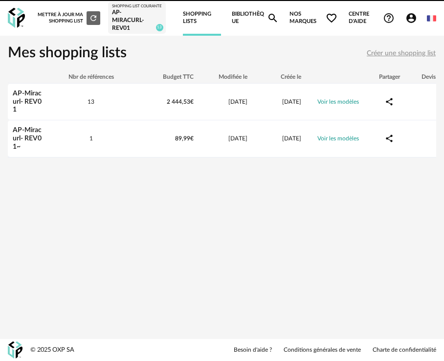
click at [238, 14] on div at bounding box center [222, 180] width 444 height 361
click at [205, 20] on link "Shopping Lists" at bounding box center [202, 18] width 38 height 36
click at [126, 19] on div "AP-Miracurl- REV01" at bounding box center [137, 20] width 50 height 23
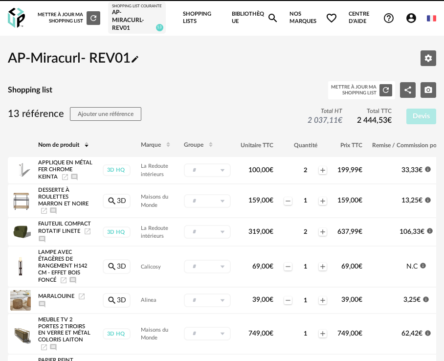
drag, startPoint x: 302, startPoint y: 14, endPoint x: 259, endPoint y: 16, distance: 43.1
click at [299, 15] on span "Nos marques Heart Outline icon" at bounding box center [314, 18] width 48 height 36
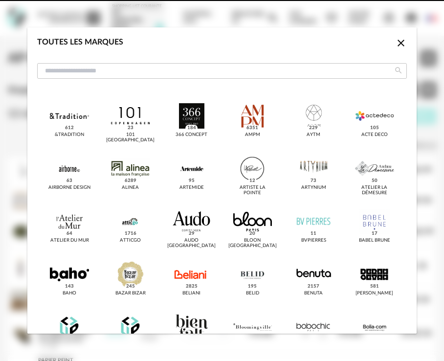
click at [235, 17] on div "Toutes les marques Close icon &tradition 612 101 Copenhagen 23 366 Concept 184 …" at bounding box center [222, 180] width 444 height 361
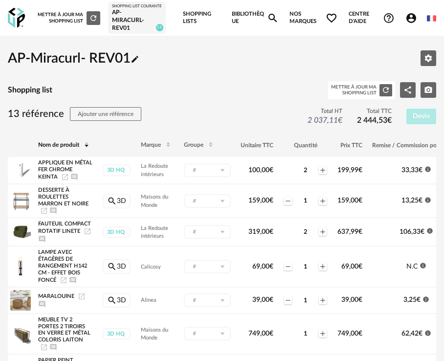
click at [244, 23] on link "Bibliothèque Magnify icon" at bounding box center [255, 18] width 47 height 36
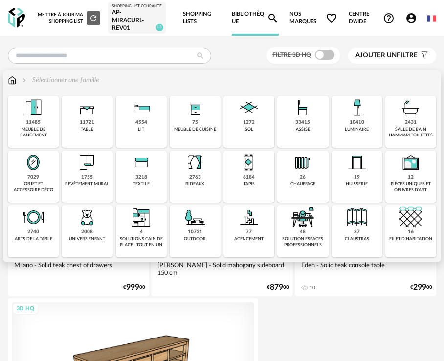
click at [310, 119] on img at bounding box center [302, 107] width 23 height 23
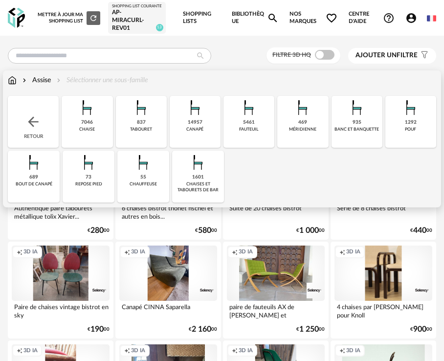
click at [234, 123] on div "5461 fauteuil" at bounding box center [249, 122] width 51 height 52
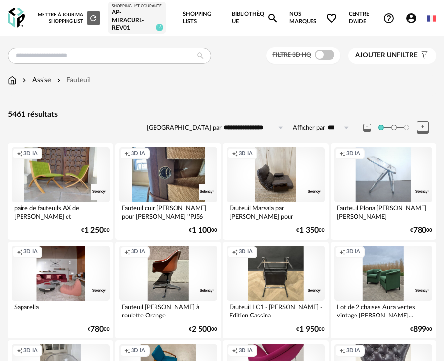
click at [399, 53] on button "Ajouter un filtre s Filter icon" at bounding box center [392, 56] width 88 height 16
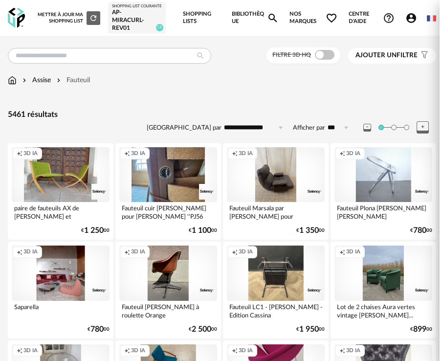
drag, startPoint x: 346, startPoint y: 79, endPoint x: 344, endPoint y: 84, distance: 5.9
click at [346, 79] on div "Marque" at bounding box center [372, 77] width 107 height 23
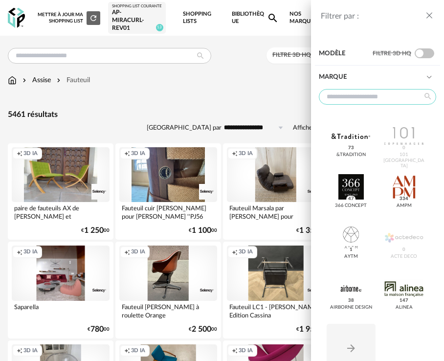
click at [362, 90] on input "text" at bounding box center [377, 97] width 117 height 16
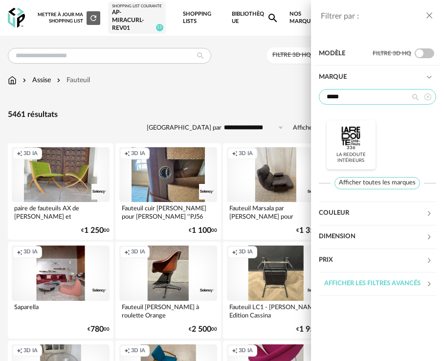
type input "*****"
click at [352, 126] on div at bounding box center [351, 135] width 39 height 25
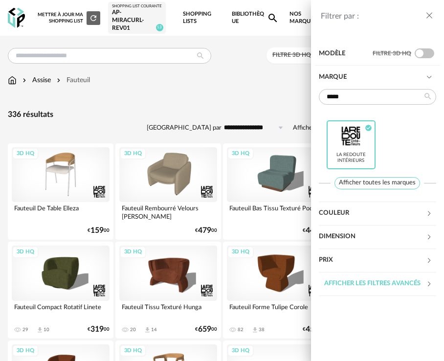
click at [429, 17] on icon "close drawer" at bounding box center [430, 16] width 10 height 10
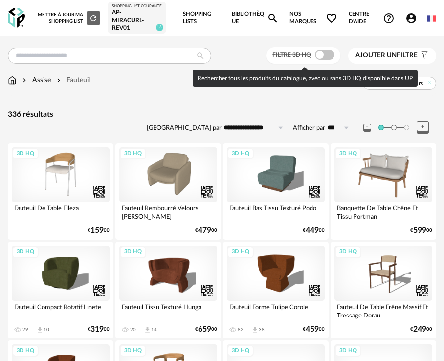
click at [317, 56] on span at bounding box center [325, 55] width 20 height 10
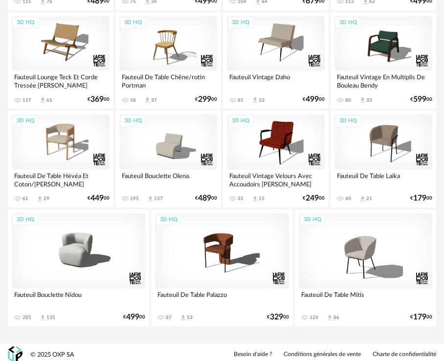
scroll to position [536, 0]
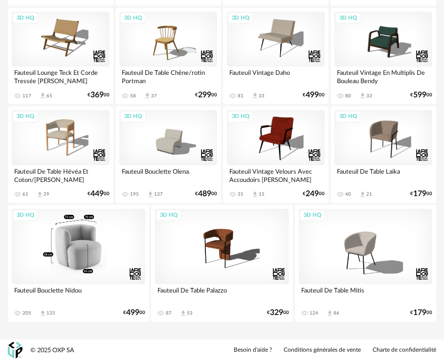
click at [89, 243] on div "3D HQ" at bounding box center [79, 246] width 134 height 75
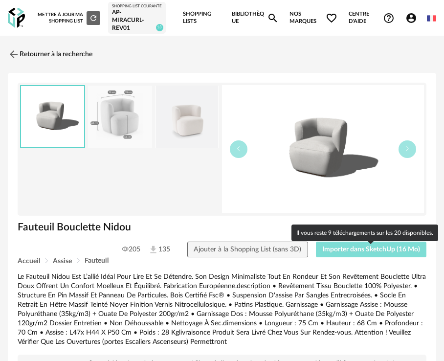
click at [359, 253] on span "Importer dans SketchUp (16 Mo)" at bounding box center [371, 249] width 98 height 7
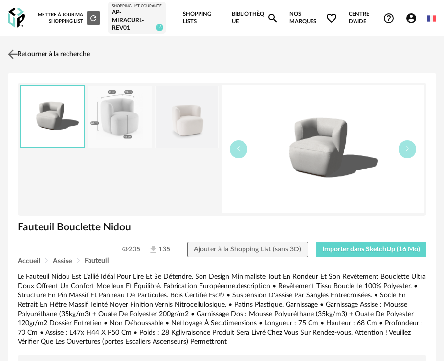
click at [15, 62] on img at bounding box center [13, 54] width 14 height 14
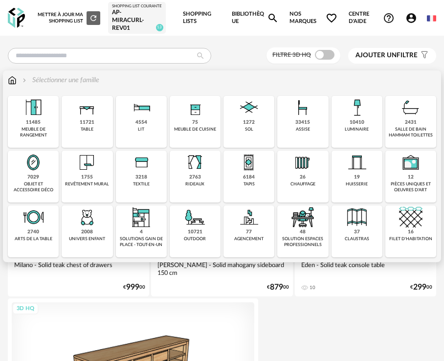
click at [309, 119] on img at bounding box center [302, 107] width 23 height 23
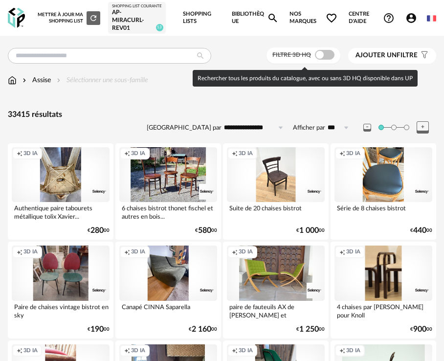
click at [318, 57] on span at bounding box center [325, 55] width 20 height 10
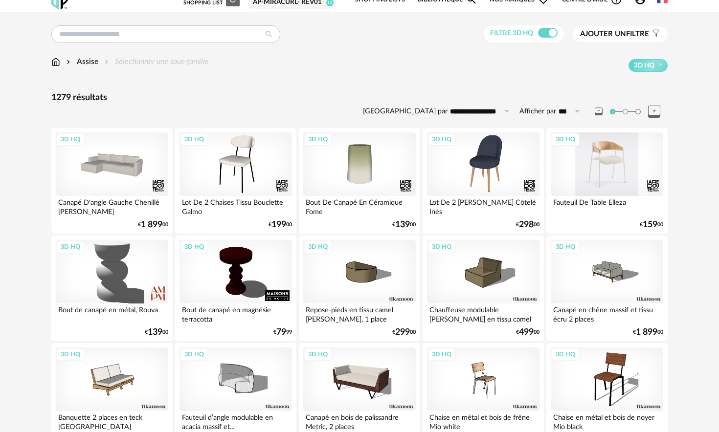
scroll to position [15, 0]
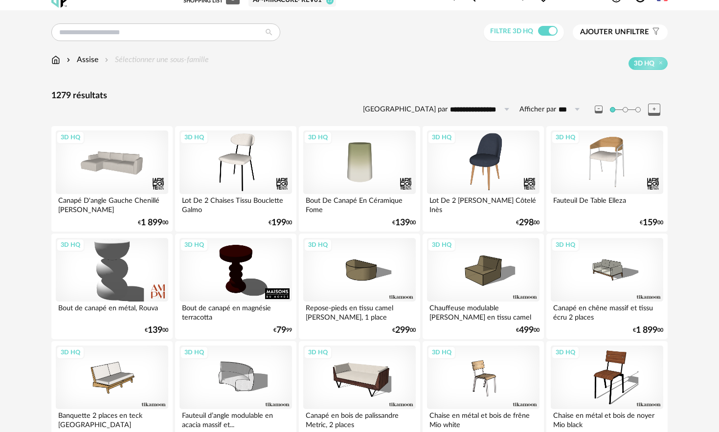
click at [444, 35] on span "Ajouter un" at bounding box center [603, 31] width 46 height 7
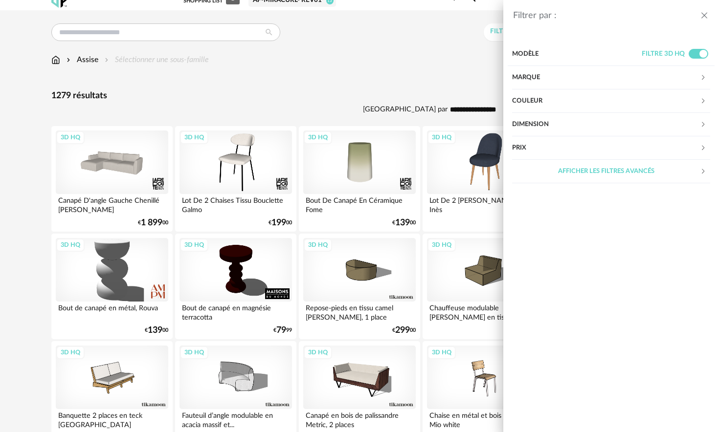
click at [444, 75] on div "Marque" at bounding box center [606, 77] width 188 height 23
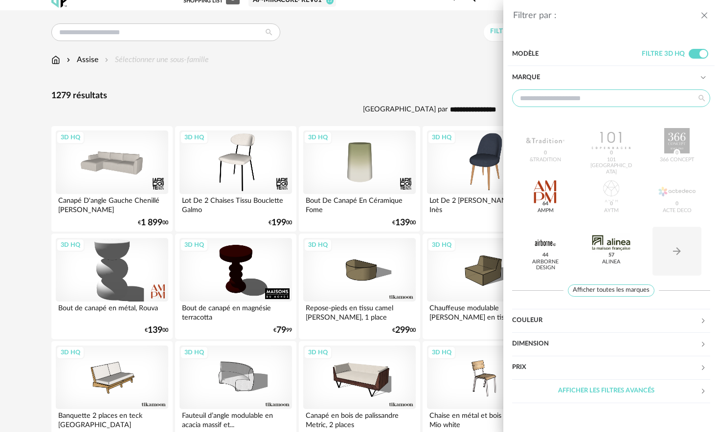
click at [444, 99] on input "text" at bounding box center [611, 99] width 198 height 18
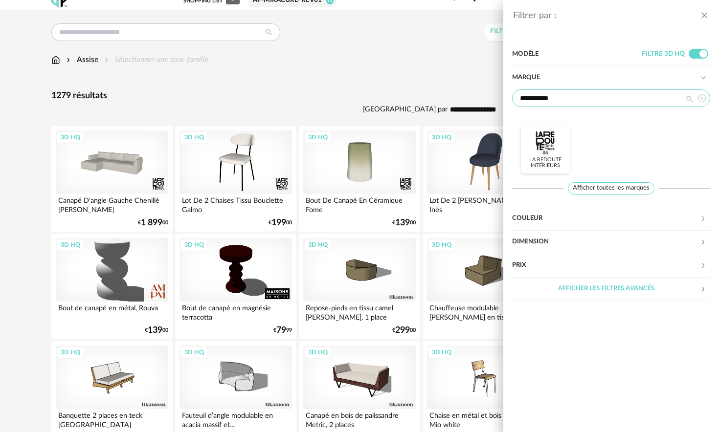
type input "**********"
click at [444, 149] on div at bounding box center [545, 140] width 38 height 25
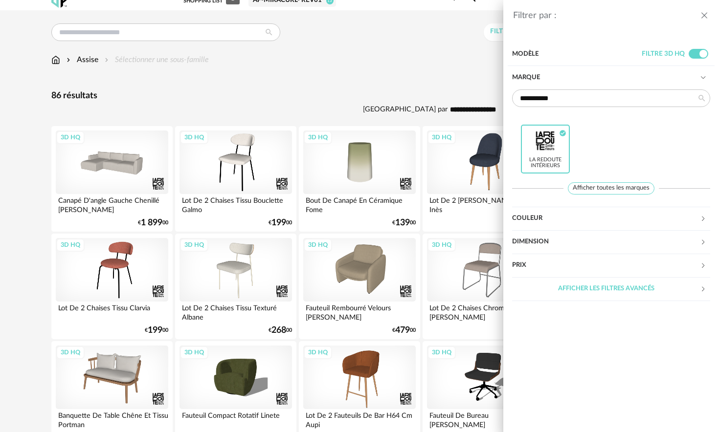
click at [332, 72] on div "**********" at bounding box center [359, 216] width 719 height 432
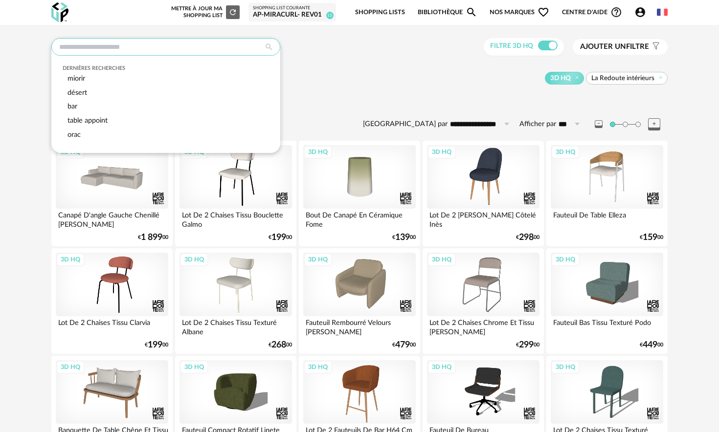
click at [199, 41] on input "text" at bounding box center [165, 47] width 229 height 18
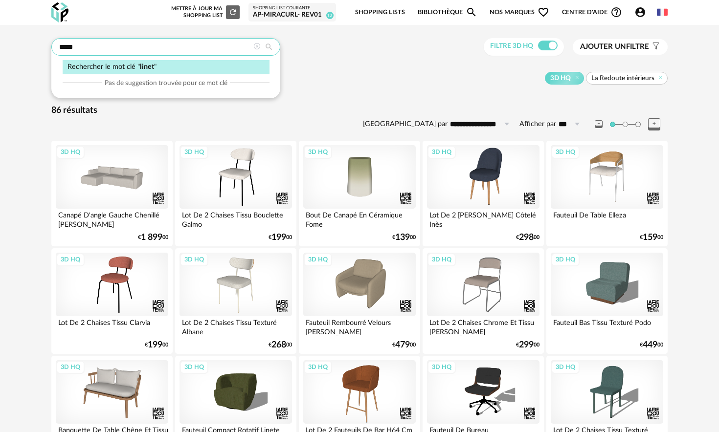
scroll to position [12, 0]
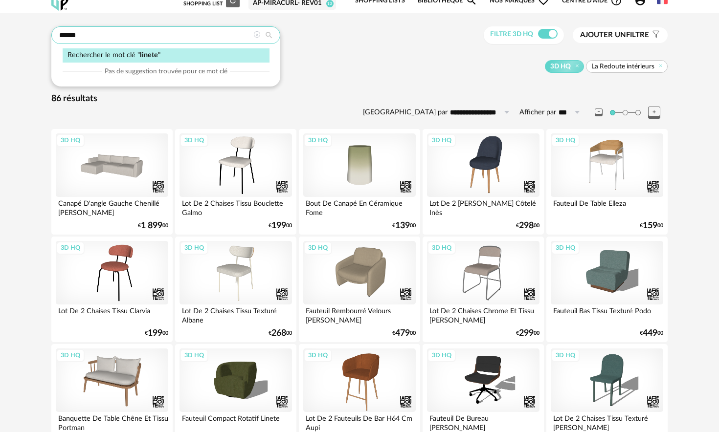
type input "******"
type input "**********"
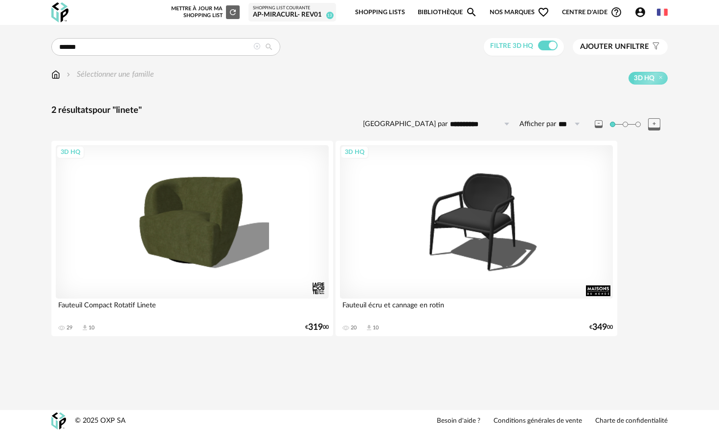
click at [256, 47] on icon at bounding box center [256, 46] width 7 height 7
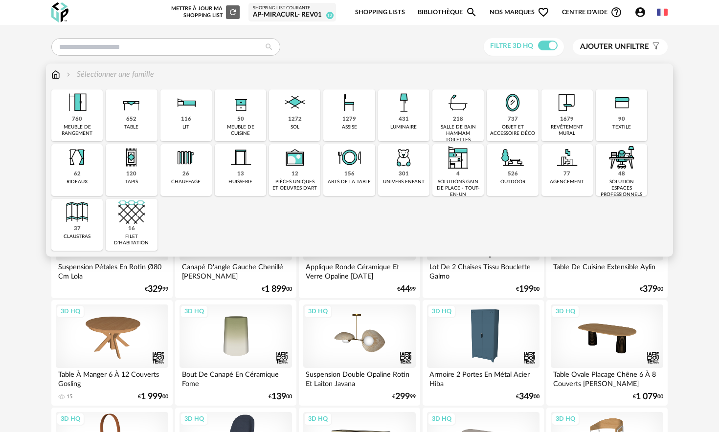
click at [350, 122] on div "1279" at bounding box center [349, 119] width 14 height 7
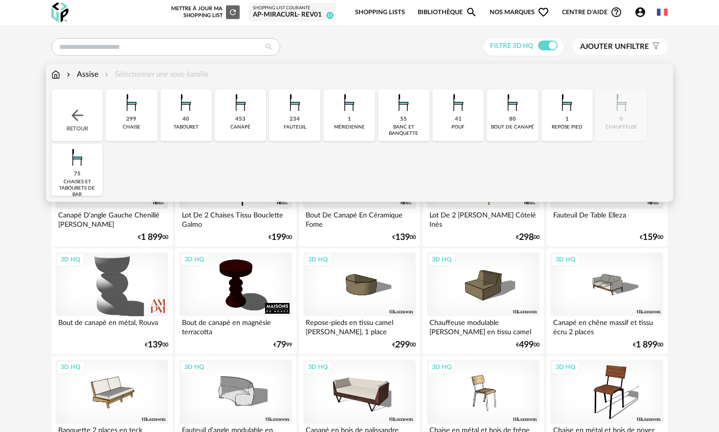
click at [303, 107] on img at bounding box center [295, 103] width 26 height 26
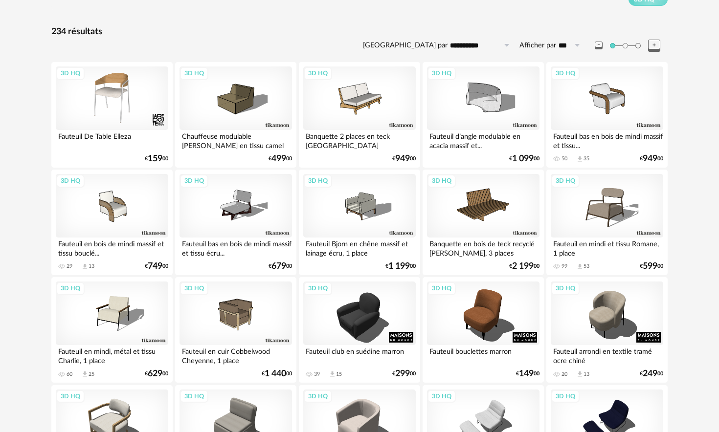
scroll to position [80, 0]
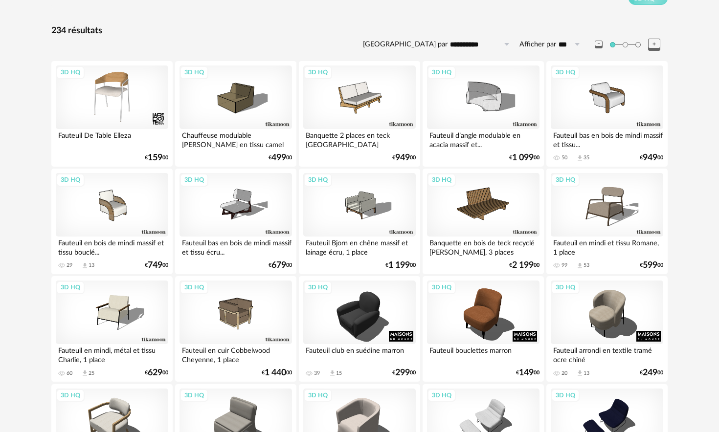
click at [444, 42] on input "**********" at bounding box center [482, 45] width 68 height 16
click at [444, 82] on span "Prix croissant" at bounding box center [484, 86] width 52 height 9
type input "**********"
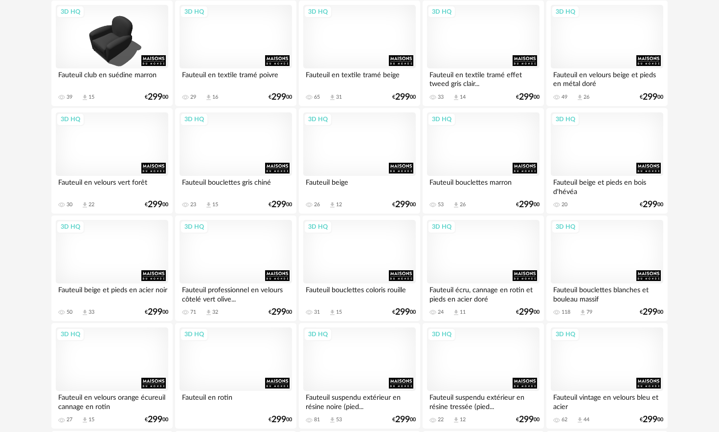
scroll to position [1110, 0]
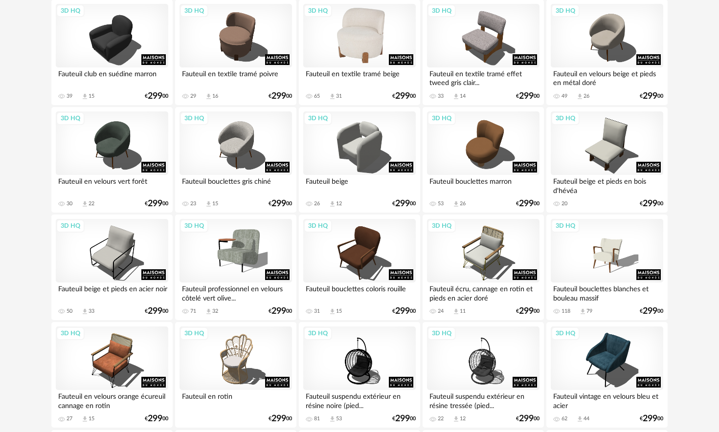
click at [362, 48] on div "3D HQ" at bounding box center [359, 36] width 113 height 64
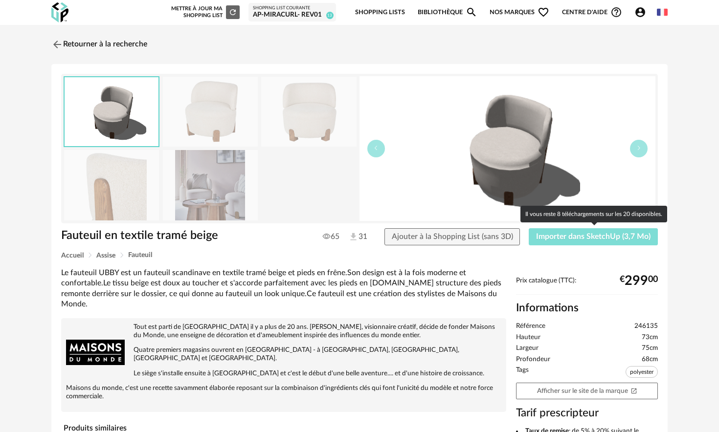
click at [444, 241] on span "Importer dans SketchUp (3,7 Mo)" at bounding box center [593, 237] width 114 height 8
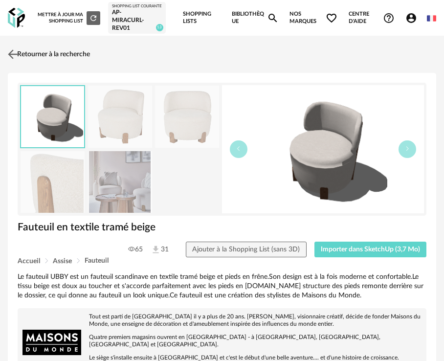
click at [14, 61] on img at bounding box center [13, 54] width 14 height 14
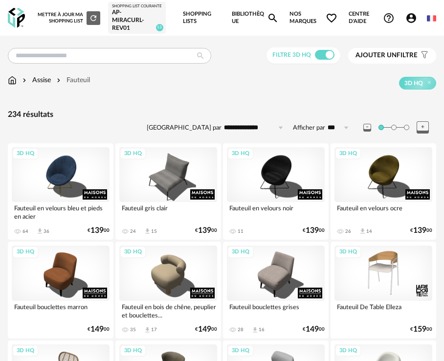
click at [47, 90] on div "Assise [GEOGRAPHIC_DATA] 3D HQ" at bounding box center [222, 82] width 429 height 14
click at [46, 85] on div "Assise" at bounding box center [36, 80] width 30 height 10
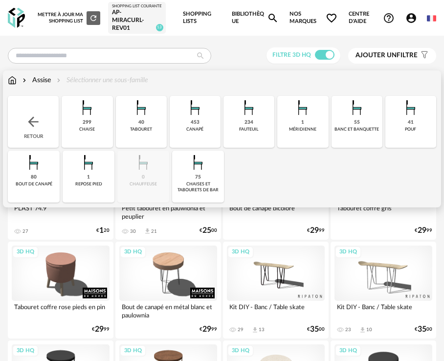
click at [391, 125] on div "41 pouf" at bounding box center [410, 122] width 51 height 52
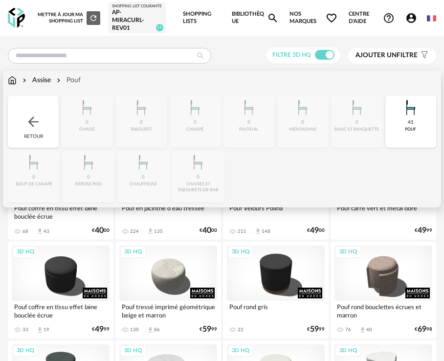
click at [406, 85] on div "Assise Pouf" at bounding box center [222, 80] width 429 height 10
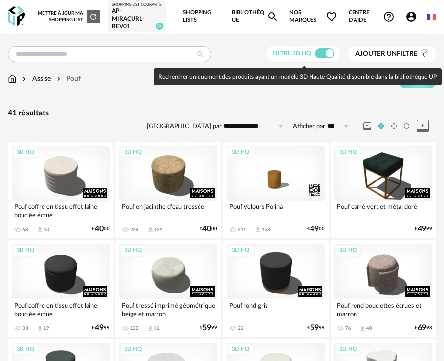
scroll to position [0, 0]
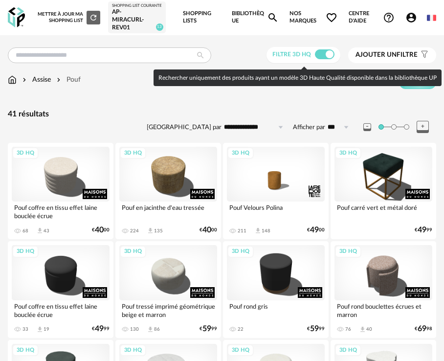
click at [332, 58] on span at bounding box center [325, 54] width 20 height 10
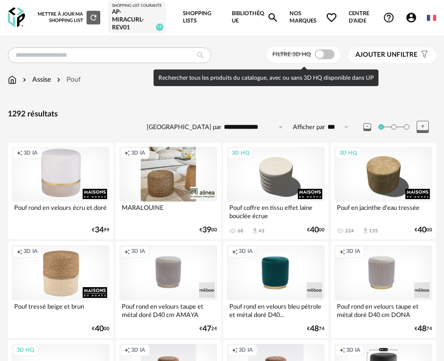
click at [403, 59] on span "Ajouter un filtre" at bounding box center [387, 55] width 62 height 8
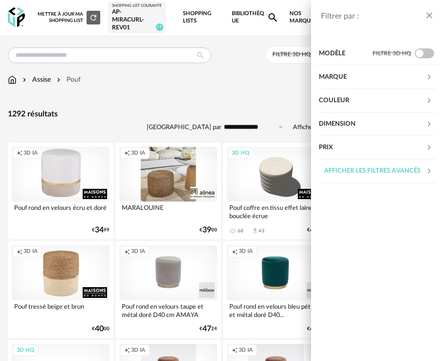
click at [382, 77] on div "Marque" at bounding box center [372, 77] width 107 height 23
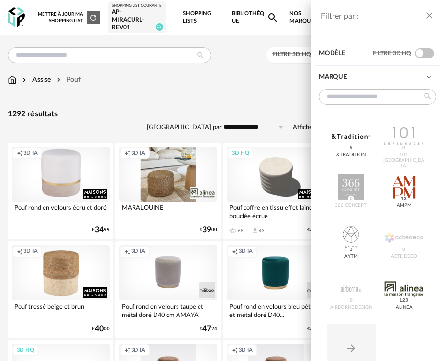
click at [382, 77] on div "Marque" at bounding box center [372, 77] width 107 height 23
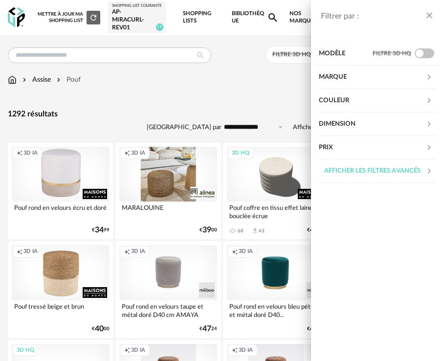
click at [170, 74] on div "Filtrer par : Modèle Filtre 3D HQ Marque &tradition 5 101 Copenhagen 0 366 Conc…" at bounding box center [222, 180] width 444 height 361
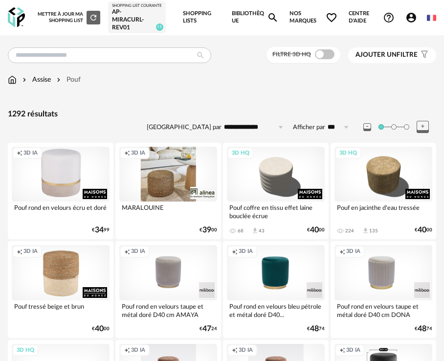
click at [301, 56] on span "Filtre 3D HQ" at bounding box center [291, 54] width 39 height 6
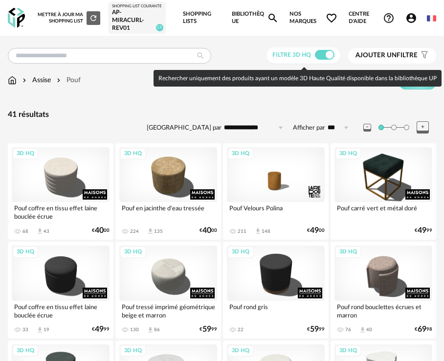
click at [318, 60] on span at bounding box center [325, 55] width 20 height 10
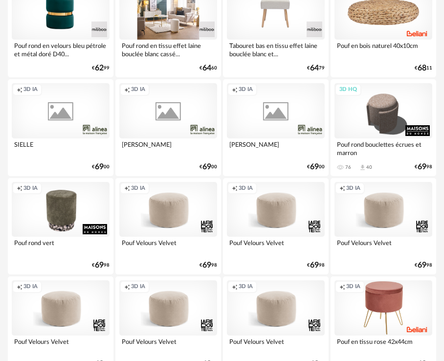
scroll to position [1740, 0]
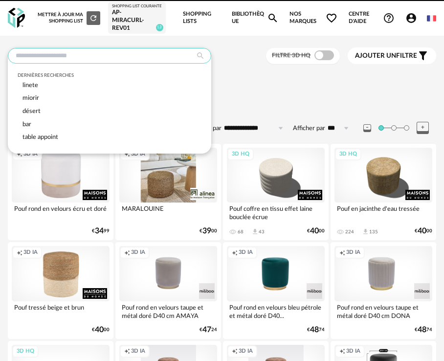
click at [76, 61] on input "text" at bounding box center [110, 56] width 204 height 16
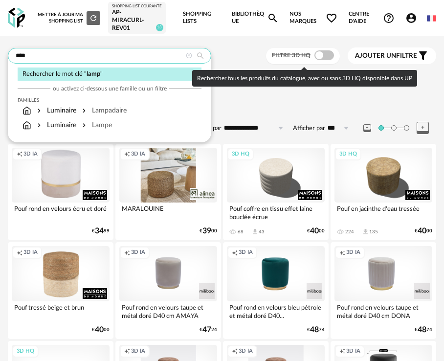
type input "****"
click at [247, 8] on link "Bibliothèque Magnify icon" at bounding box center [255, 18] width 47 height 36
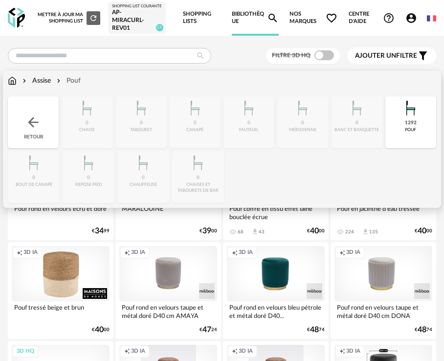
click at [18, 86] on div "Assise Pouf" at bounding box center [44, 81] width 73 height 10
click at [14, 86] on img at bounding box center [12, 81] width 9 height 10
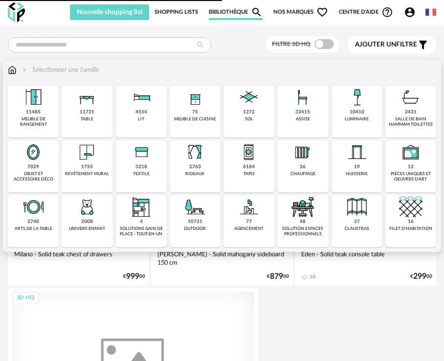
click at [15, 87] on div "Sélectionner une famille Close icon 11485 meuble de rangement 11721 table 4554 …" at bounding box center [222, 156] width 438 height 192
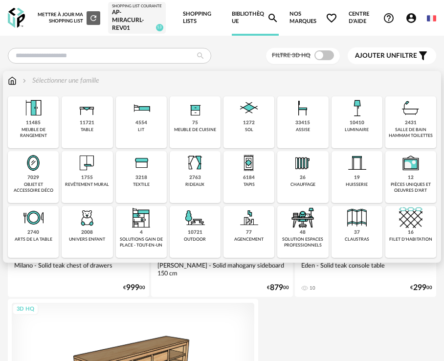
click at [361, 119] on img at bounding box center [356, 107] width 23 height 23
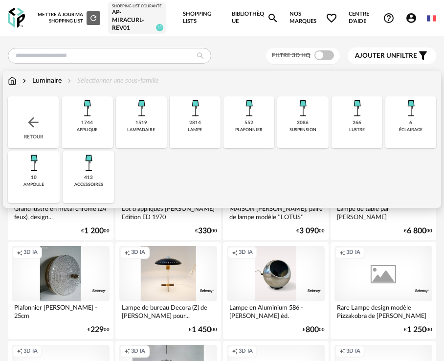
click at [92, 120] on img at bounding box center [86, 107] width 23 height 23
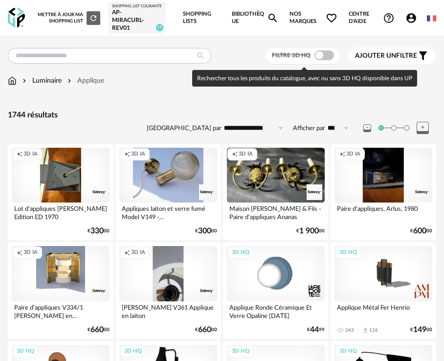
click at [300, 58] on span "Filtre 3D HQ" at bounding box center [291, 55] width 39 height 6
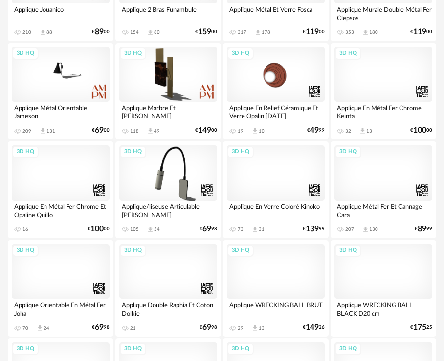
scroll to position [295, 0]
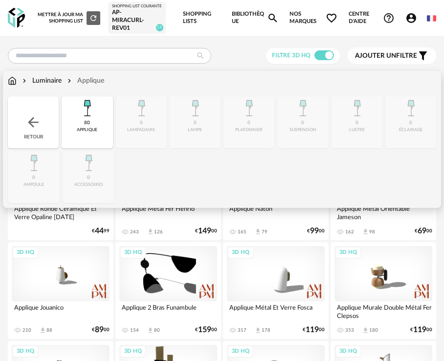
click at [12, 86] on img at bounding box center [12, 81] width 9 height 10
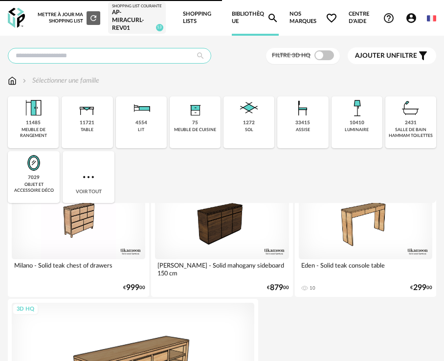
drag, startPoint x: 81, startPoint y: 66, endPoint x: 75, endPoint y: 64, distance: 5.7
click at [81, 64] on input "text" at bounding box center [110, 56] width 204 height 16
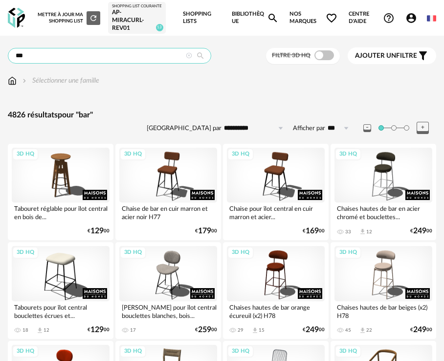
click at [119, 62] on input "***" at bounding box center [110, 56] width 204 height 16
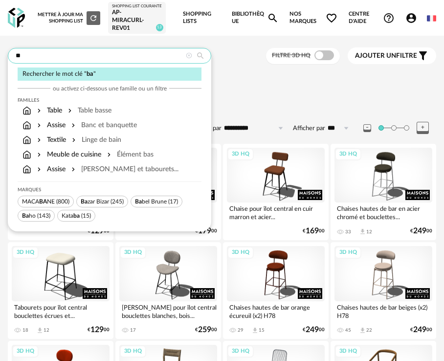
type input "*"
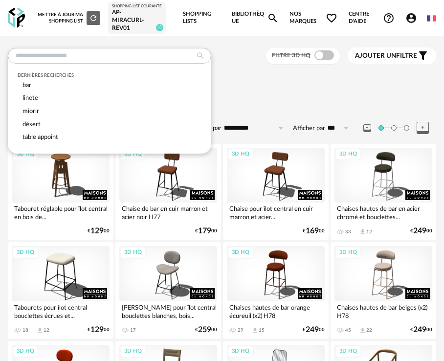
click at [240, 17] on link "Bibliothèque Magnify icon" at bounding box center [255, 18] width 47 height 36
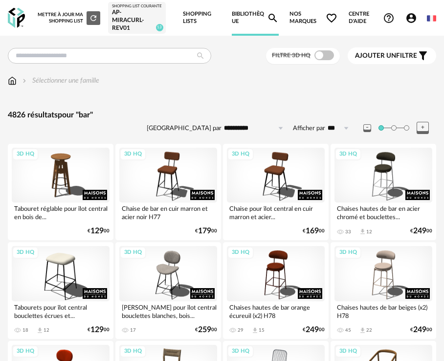
click at [21, 86] on img at bounding box center [25, 81] width 8 height 10
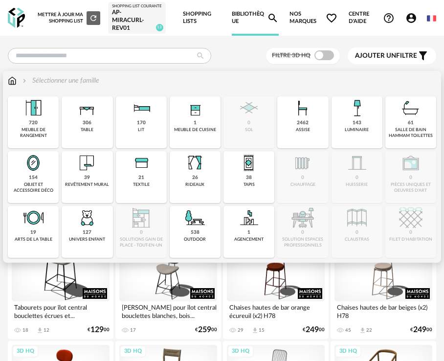
click at [67, 126] on div "306 table" at bounding box center [87, 122] width 51 height 52
type input "***"
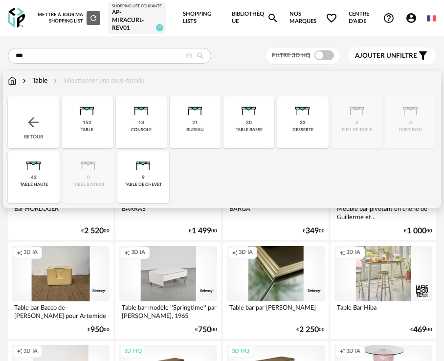
click at [36, 120] on img at bounding box center [33, 122] width 16 height 16
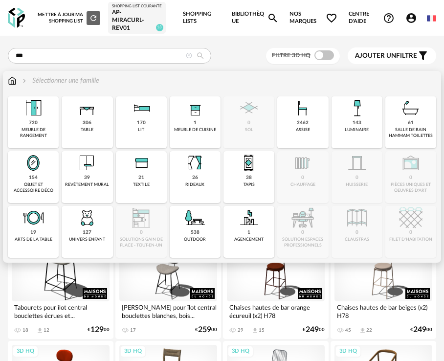
click at [35, 120] on img at bounding box center [33, 107] width 23 height 23
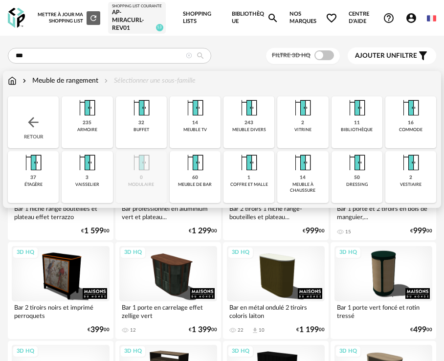
click at [266, 130] on div "243 meuble divers" at bounding box center [249, 122] width 51 height 52
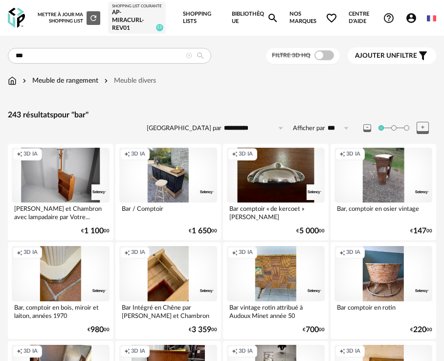
click at [260, 132] on input "**********" at bounding box center [256, 128] width 68 height 16
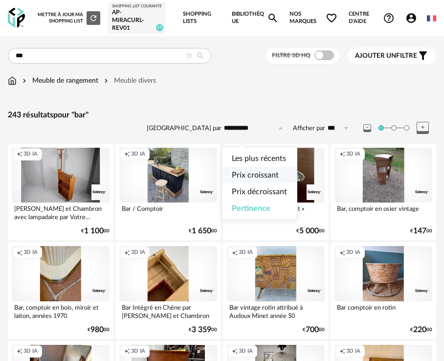
click at [258, 177] on span "Prix croissant" at bounding box center [255, 175] width 47 height 8
type input "**********"
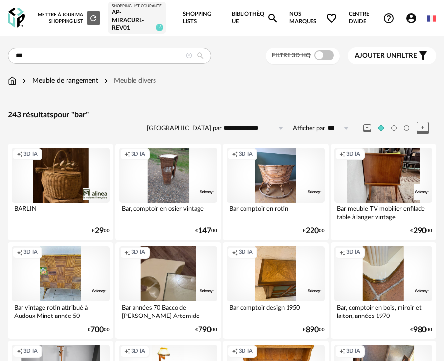
click at [66, 91] on div "Meuble de rangement Meuble divers" at bounding box center [222, 86] width 429 height 21
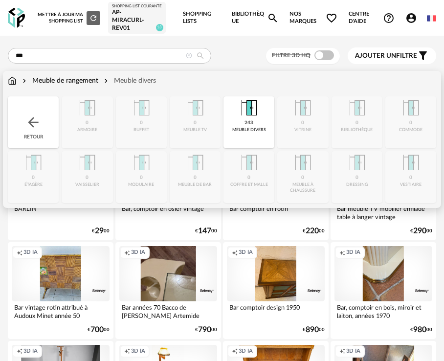
click at [68, 86] on div "Meuble de rangement" at bounding box center [60, 81] width 78 height 10
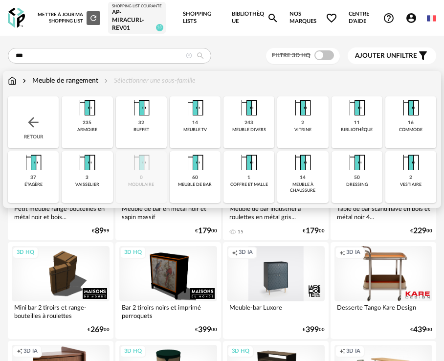
click at [50, 119] on div "Retour" at bounding box center [33, 122] width 51 height 52
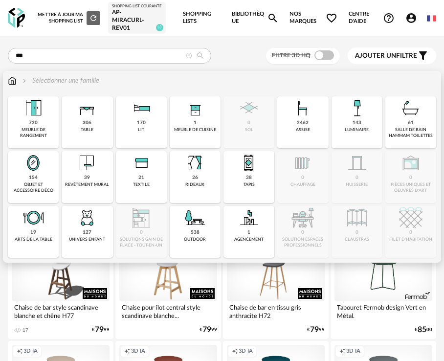
click at [186, 120] on img at bounding box center [194, 107] width 23 height 23
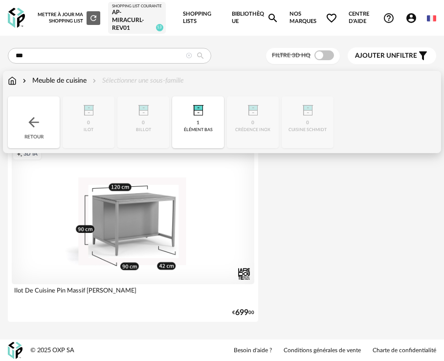
click at [42, 128] on div "Retour" at bounding box center [34, 122] width 52 height 52
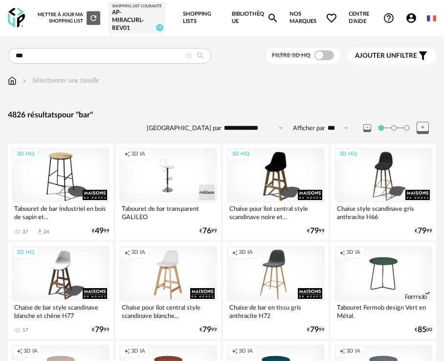
click at [189, 59] on icon at bounding box center [189, 56] width 6 height 6
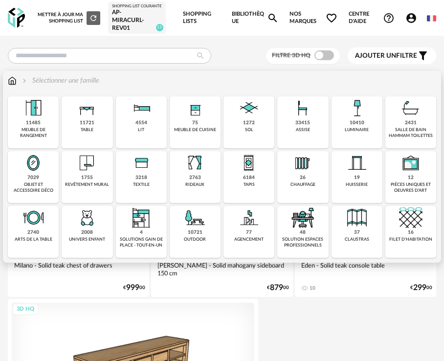
click at [199, 120] on img at bounding box center [194, 107] width 23 height 23
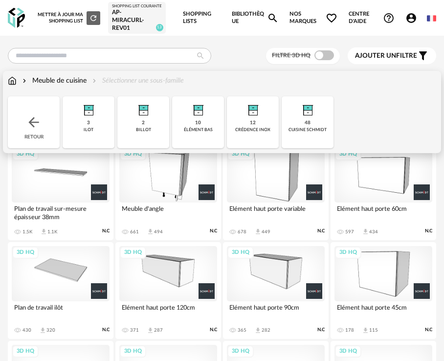
click at [95, 127] on div "3 [GEOGRAPHIC_DATA]" at bounding box center [89, 122] width 52 height 52
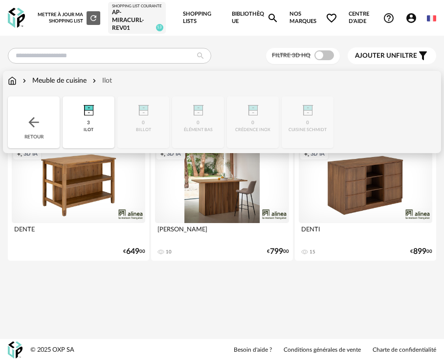
click at [33, 121] on img at bounding box center [34, 122] width 16 height 16
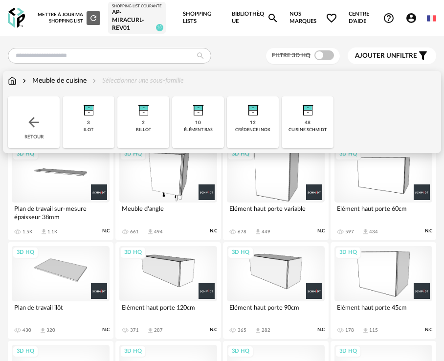
click at [46, 86] on div "Meuble de cuisine" at bounding box center [54, 81] width 66 height 10
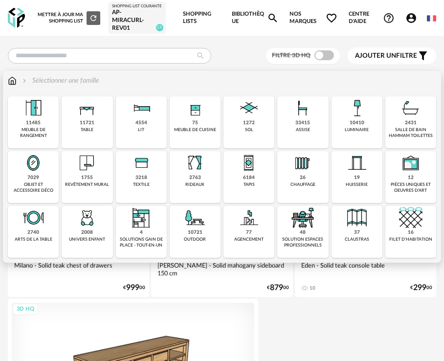
click at [31, 120] on img at bounding box center [33, 107] width 23 height 23
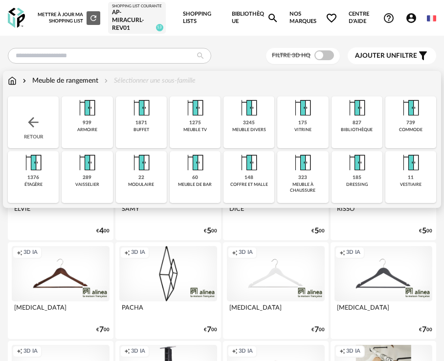
click at [200, 186] on div "60 meuble de bar" at bounding box center [195, 177] width 51 height 52
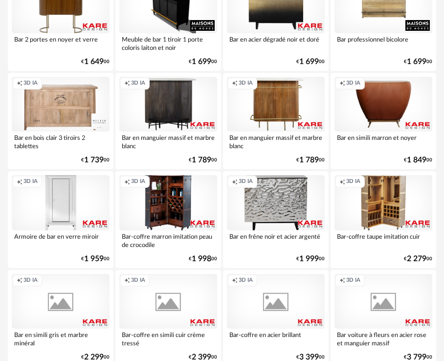
scroll to position [1304, 0]
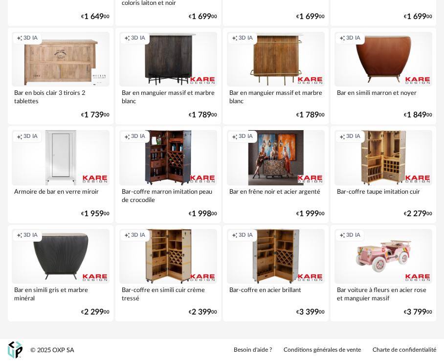
click at [287, 161] on div "Creation icon 3D IA" at bounding box center [276, 157] width 98 height 55
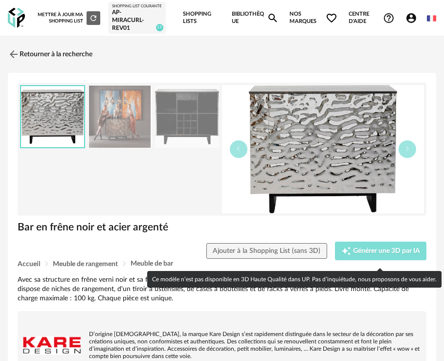
click at [365, 249] on button "Creation icon Générer une 3D par IA" at bounding box center [381, 251] width 92 height 19
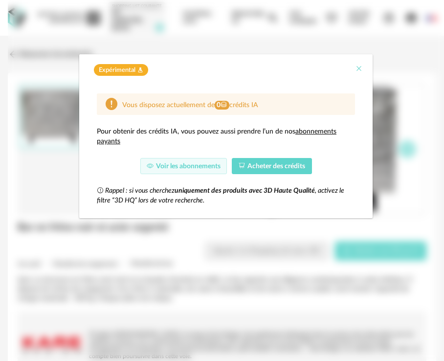
click at [362, 68] on icon "Close" at bounding box center [359, 69] width 8 height 8
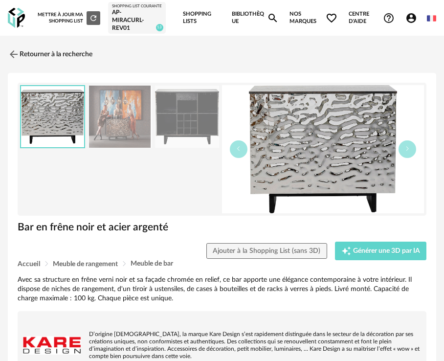
click at [65, 142] on img at bounding box center [52, 116] width 63 height 61
click at [369, 163] on img at bounding box center [323, 149] width 202 height 128
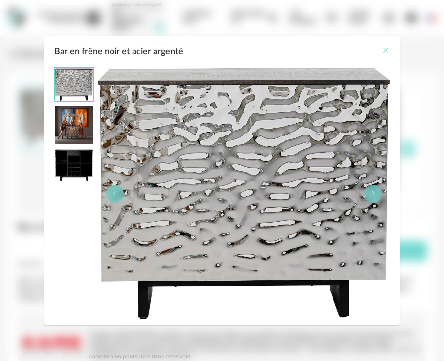
click at [387, 50] on icon "Close" at bounding box center [386, 50] width 8 height 8
